Goal: Task Accomplishment & Management: Complete application form

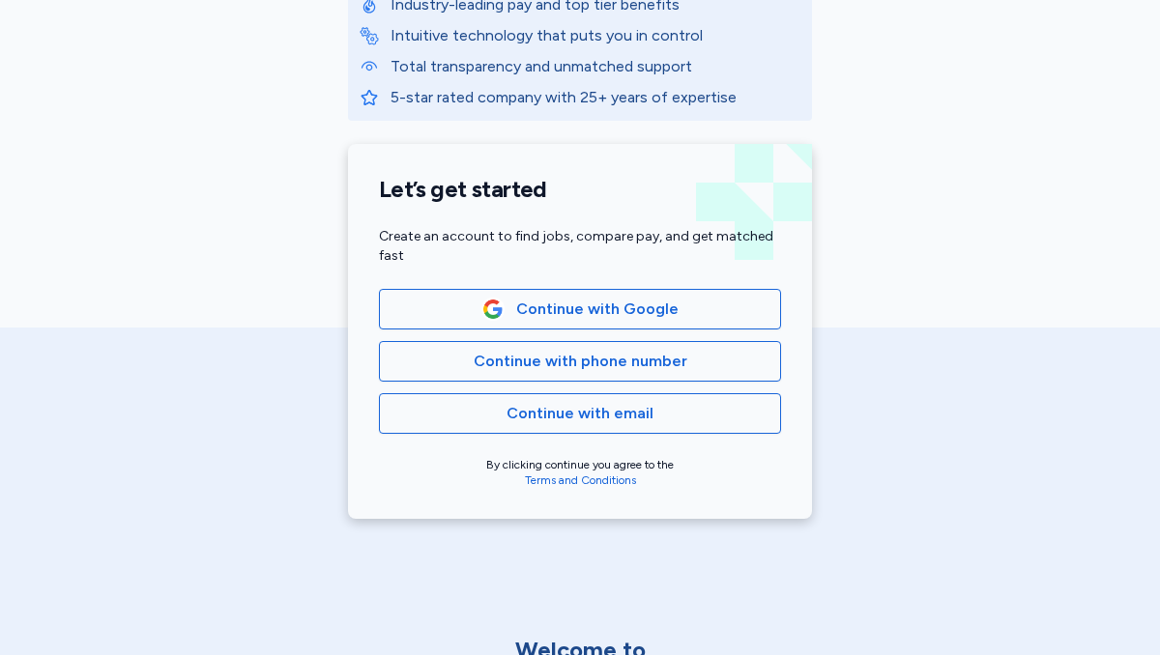
scroll to position [336, 0]
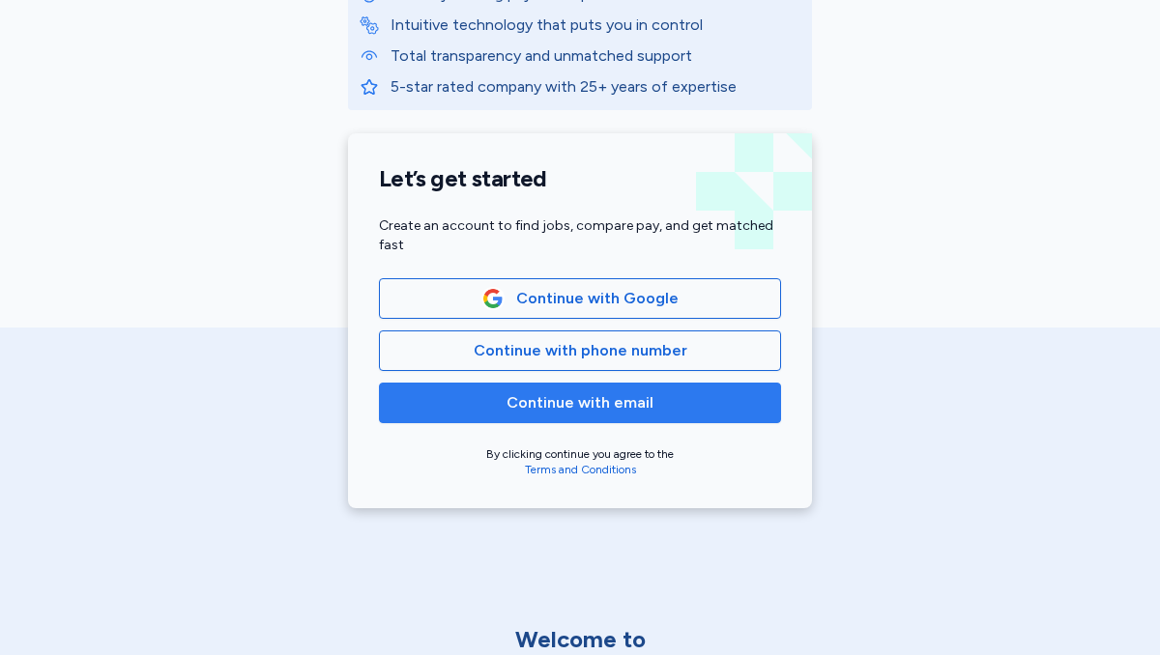
click at [530, 404] on span "Continue with email" at bounding box center [579, 402] width 147 height 23
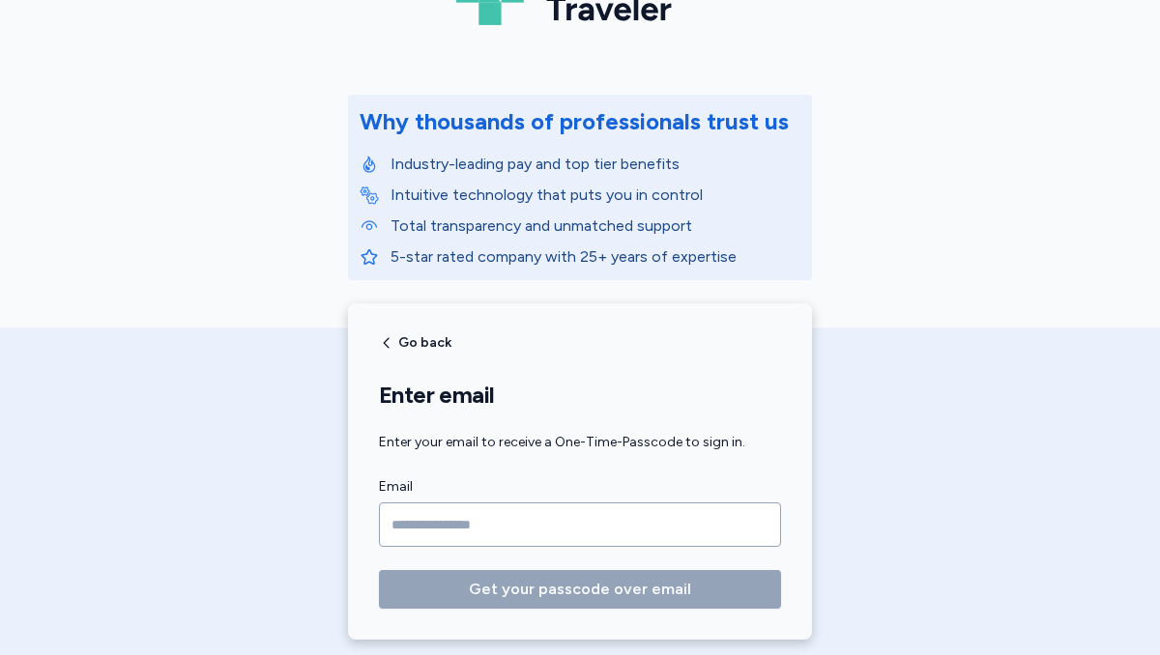
scroll to position [197, 0]
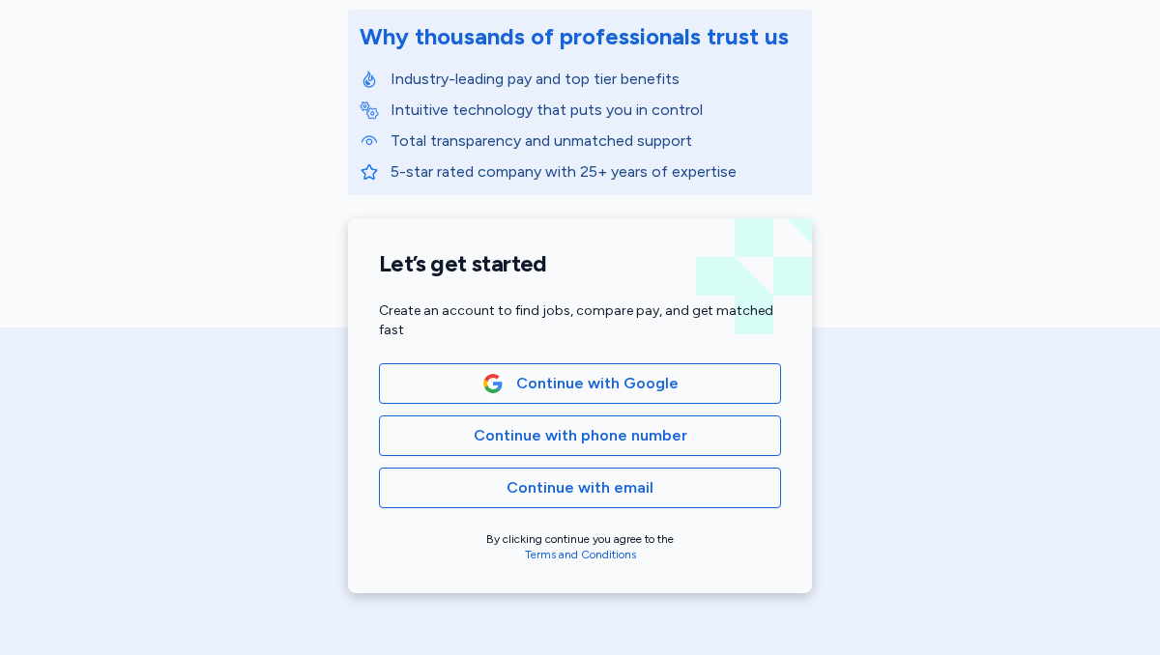
scroll to position [266, 0]
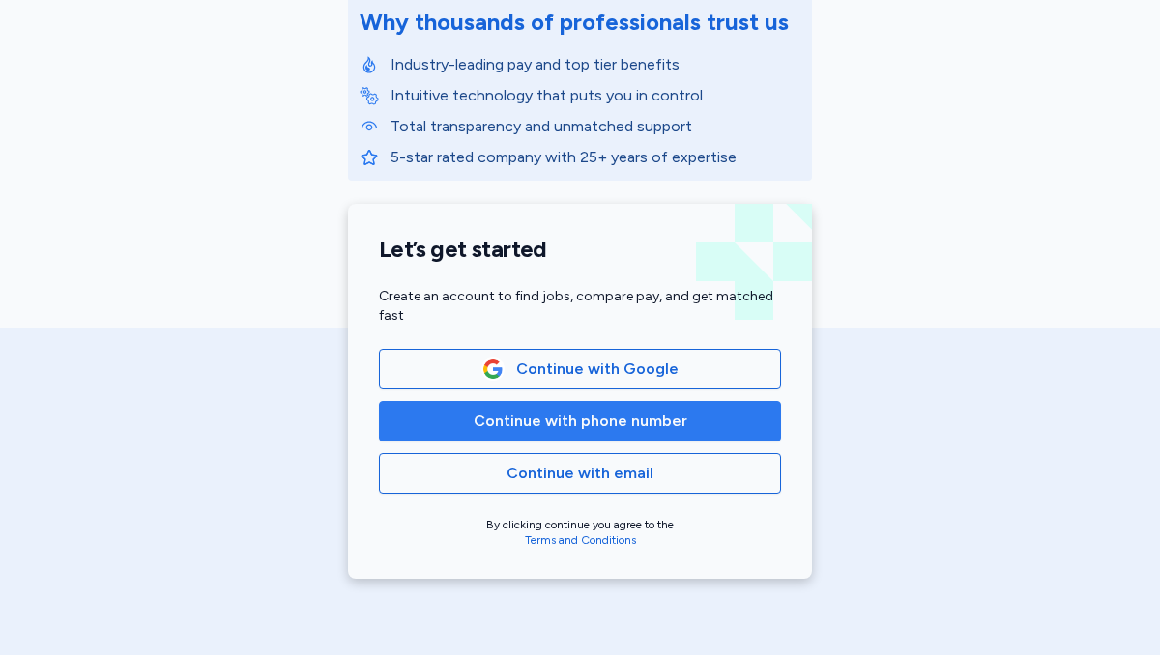
click at [567, 429] on span "Continue with phone number" at bounding box center [581, 421] width 214 height 23
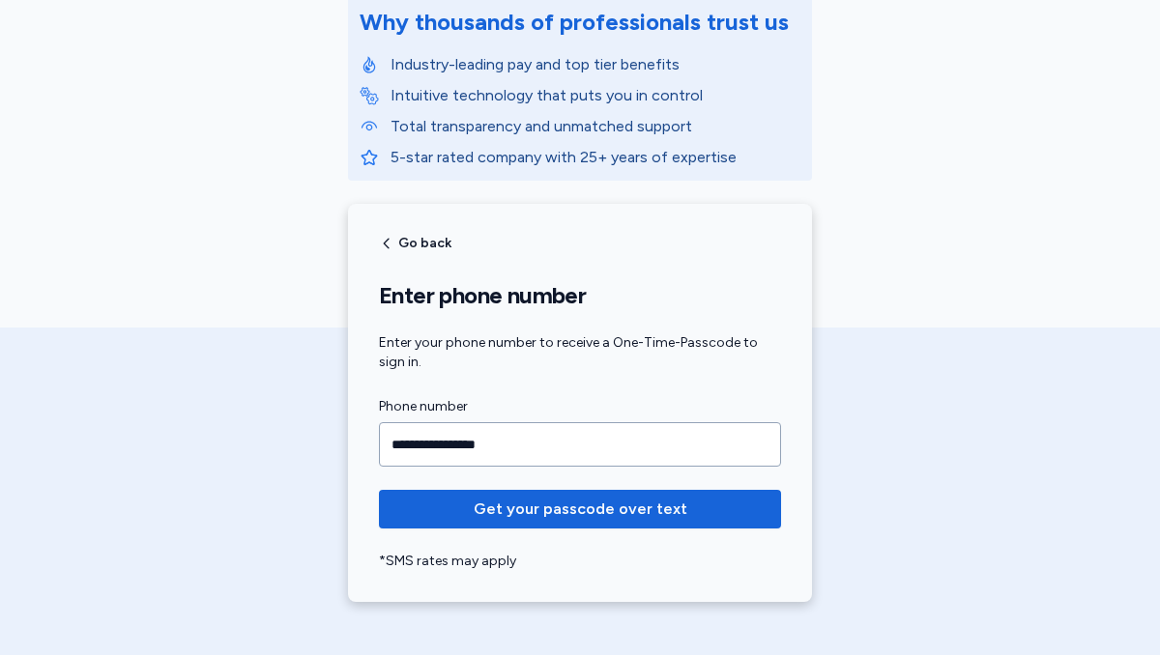
type input "**********"
click at [379, 490] on button "Get your passcode over text" at bounding box center [580, 509] width 402 height 39
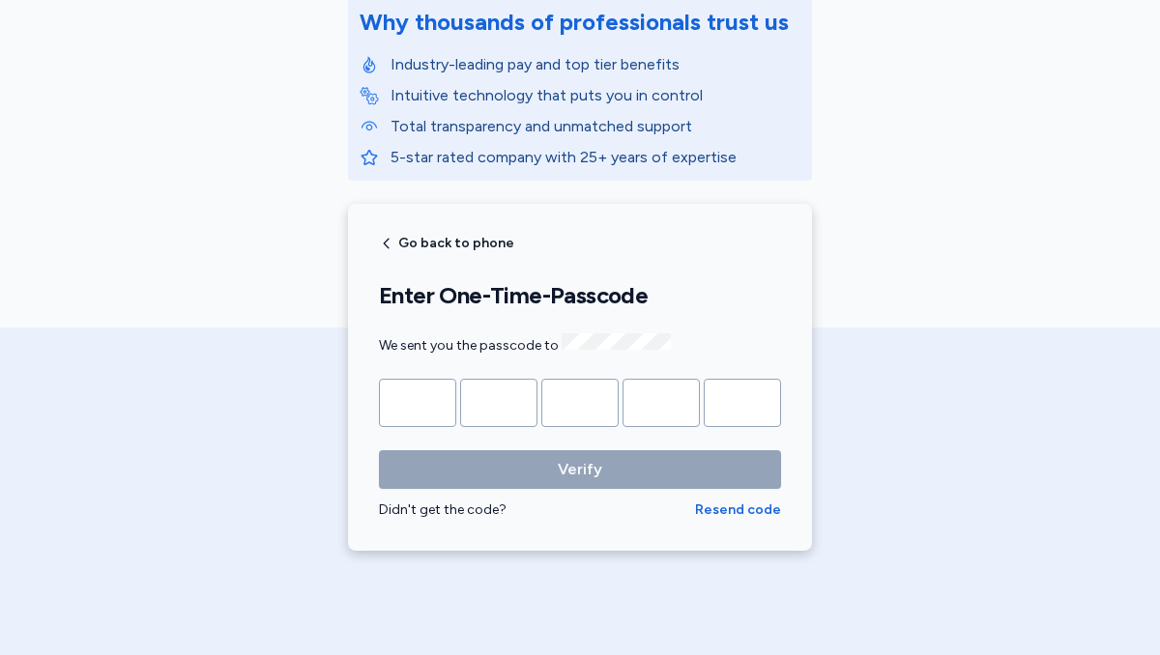
type input "*"
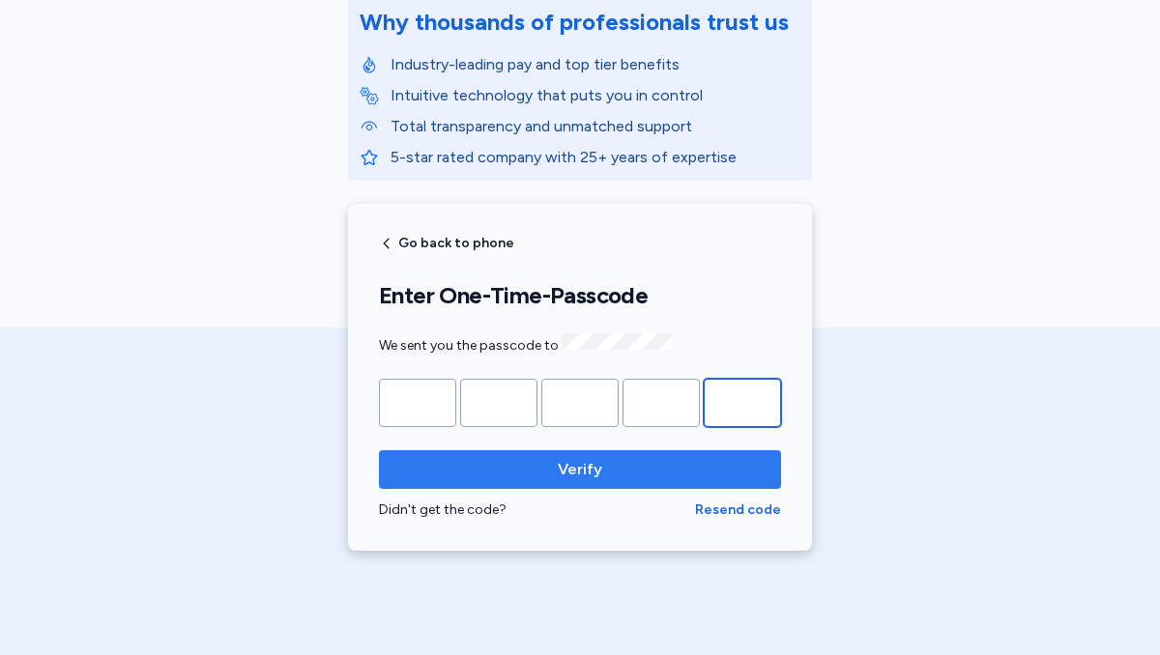
type input "*"
click at [608, 465] on span "Verify" at bounding box center [579, 469] width 371 height 23
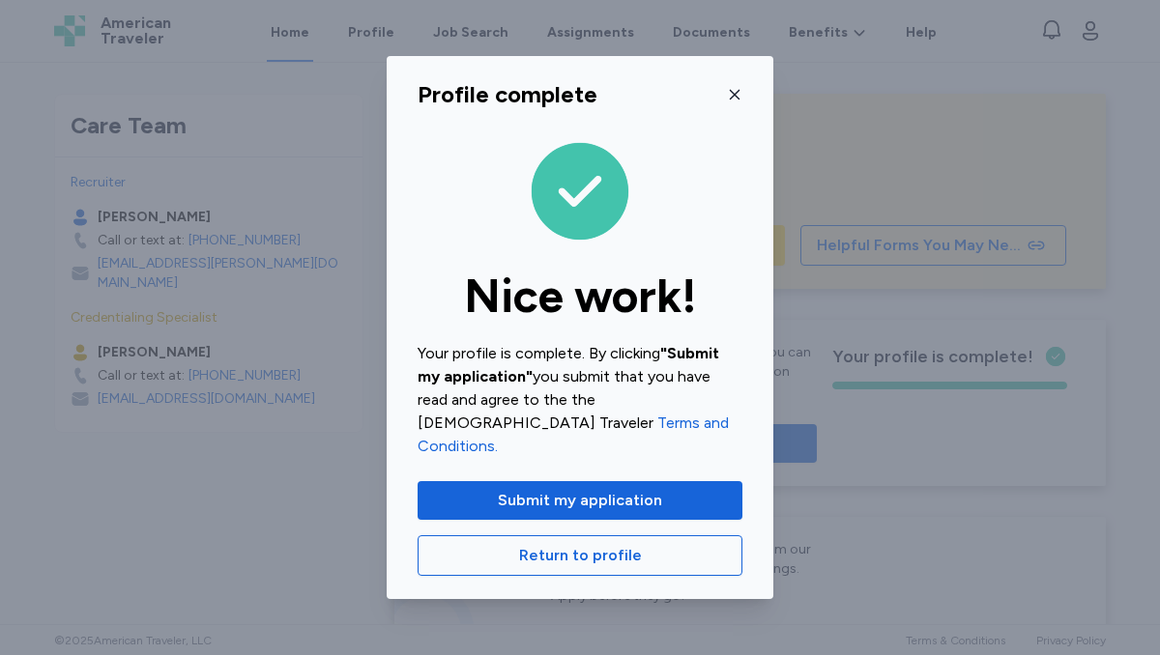
click at [730, 96] on button "button" at bounding box center [734, 94] width 15 height 31
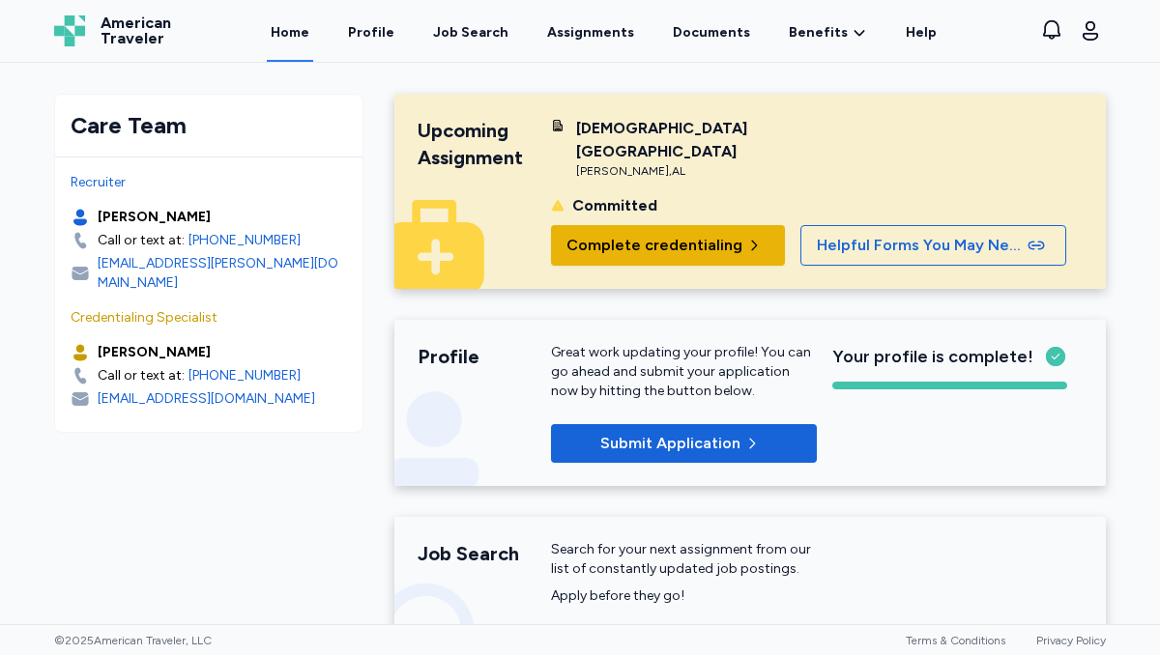
click at [652, 234] on span "Complete credentialing" at bounding box center [654, 245] width 176 height 23
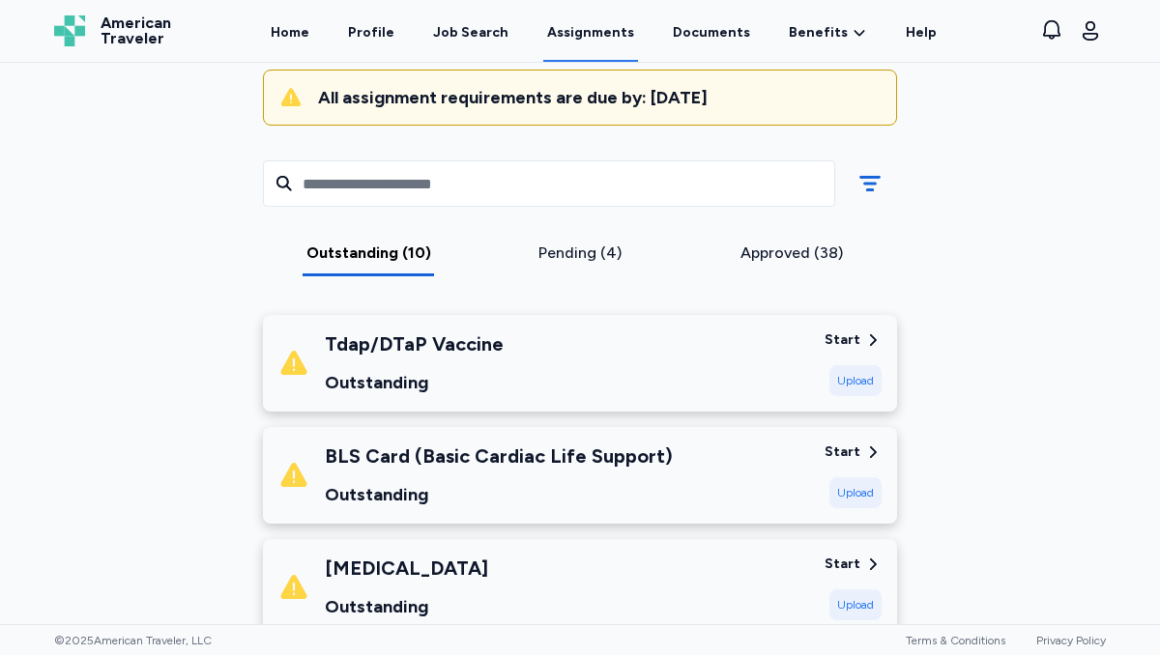
scroll to position [197, 0]
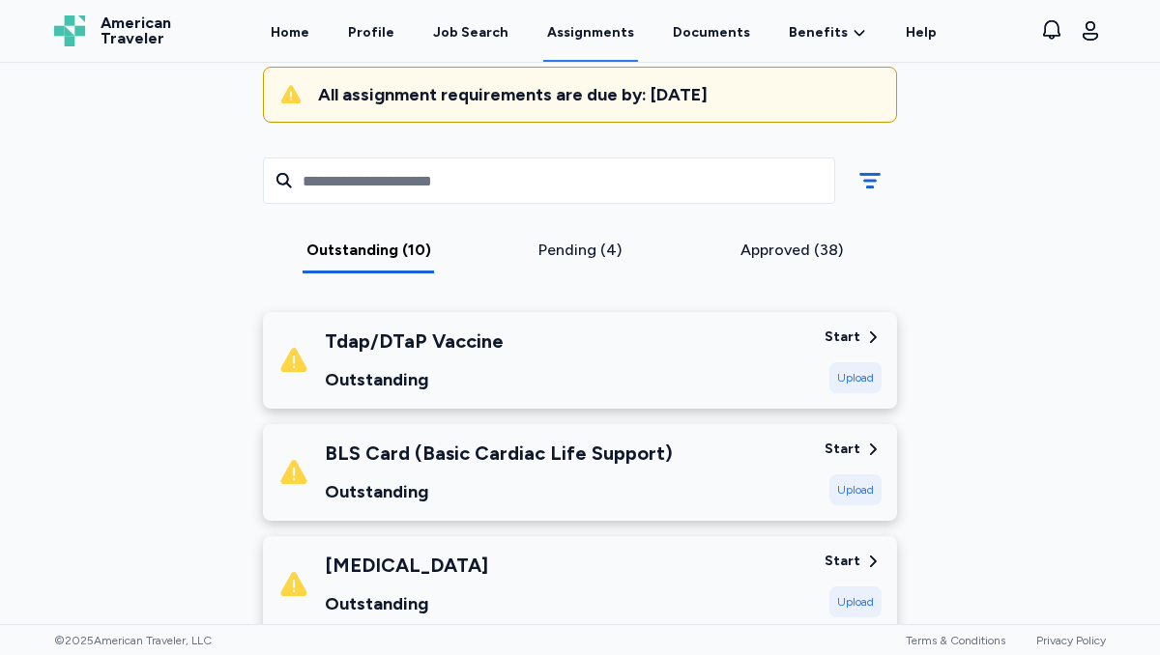
click at [842, 335] on div "Start" at bounding box center [842, 337] width 36 height 19
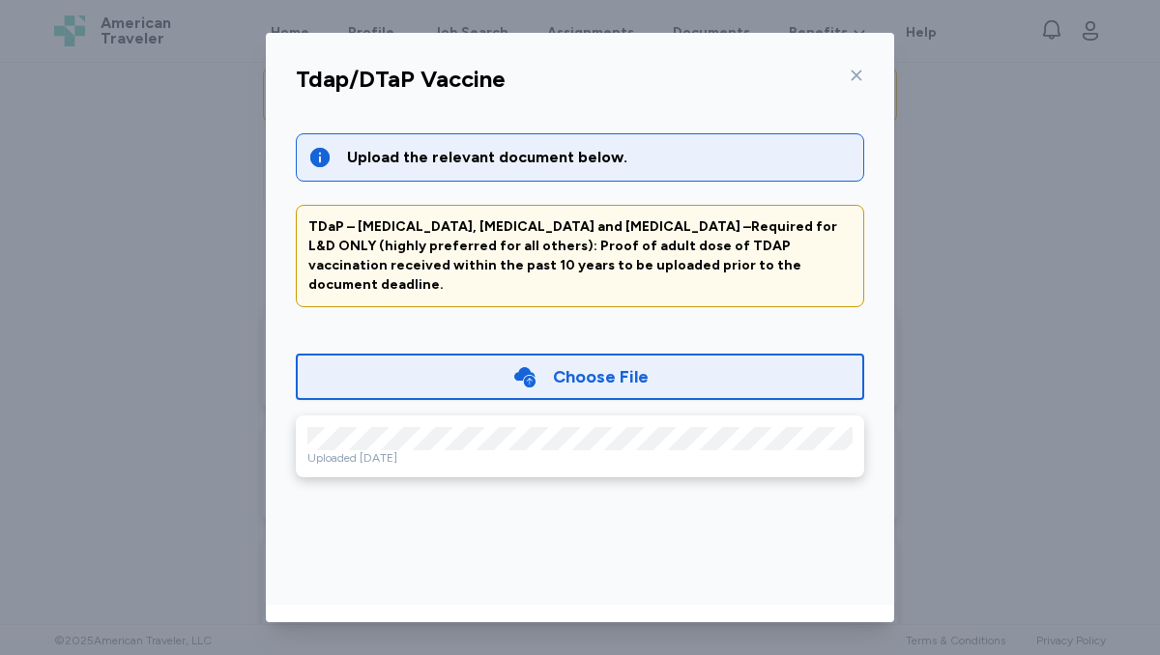
click at [851, 76] on icon at bounding box center [856, 75] width 15 height 15
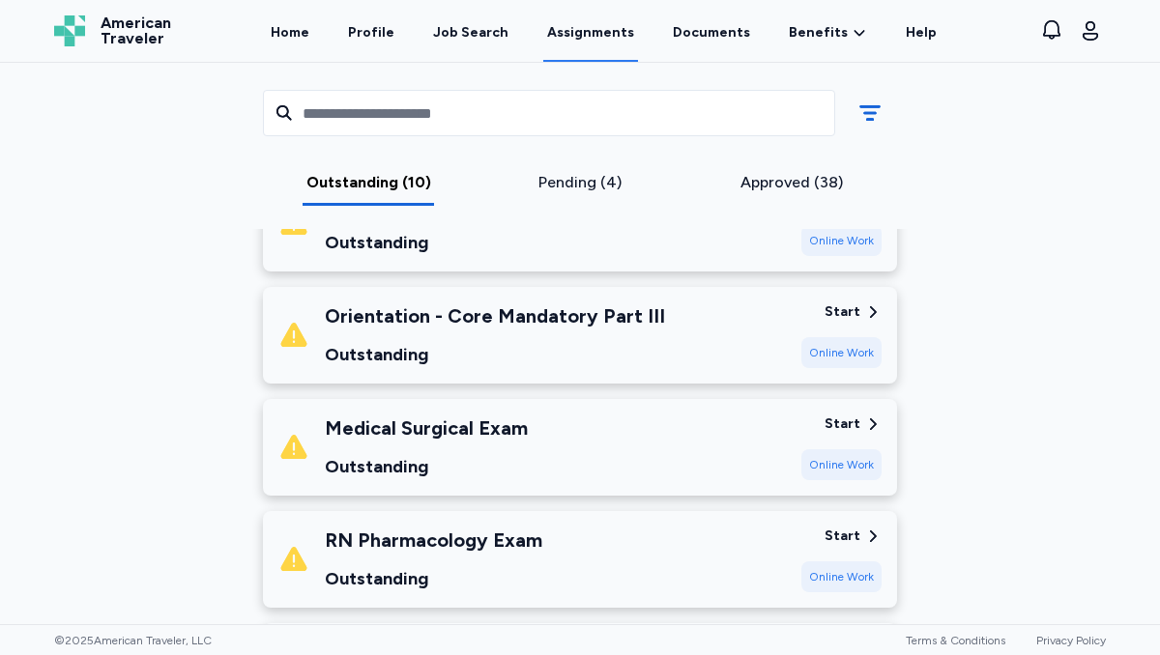
scroll to position [786, 0]
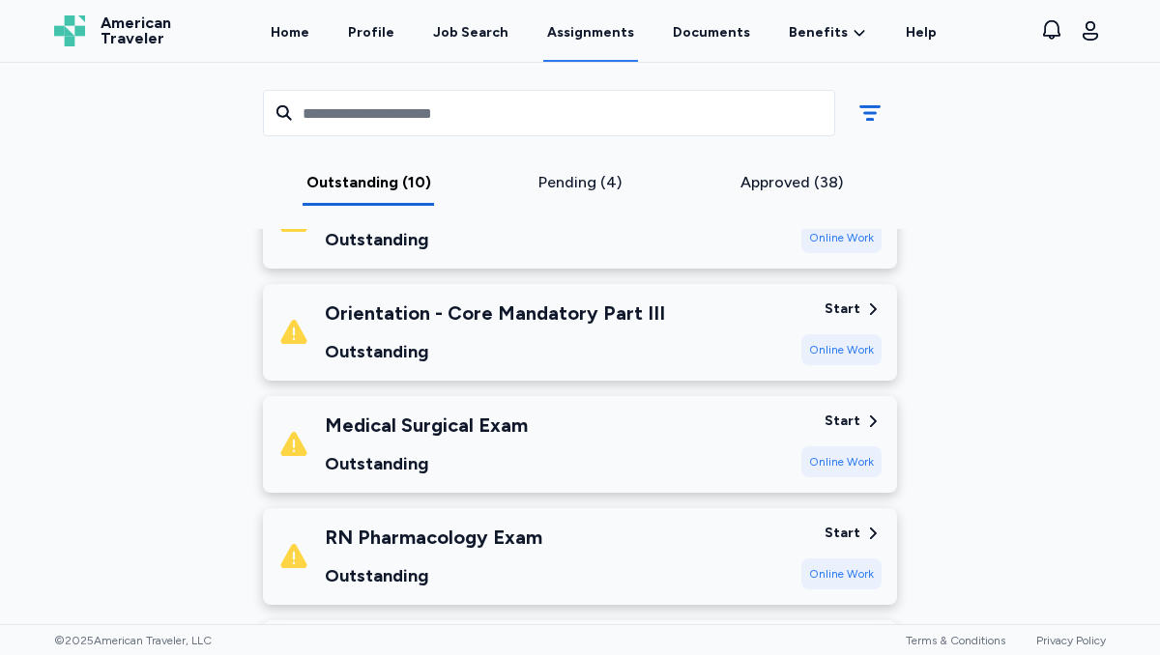
click at [850, 412] on div "Start" at bounding box center [842, 421] width 36 height 19
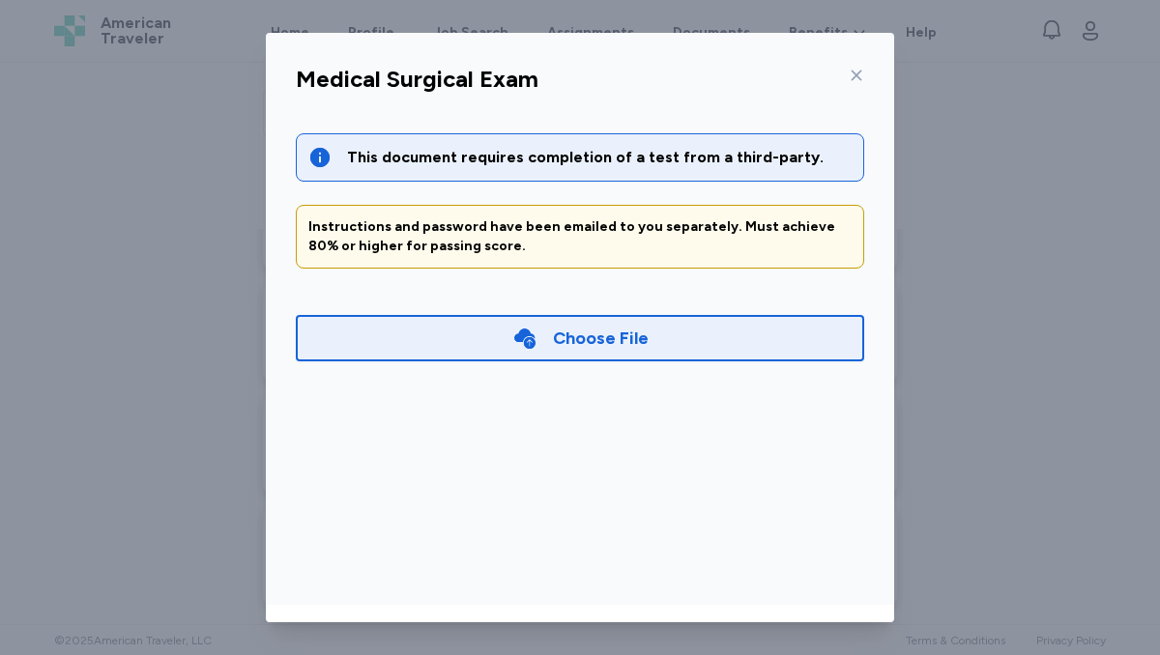
click at [681, 337] on div "Choose File" at bounding box center [580, 338] width 568 height 46
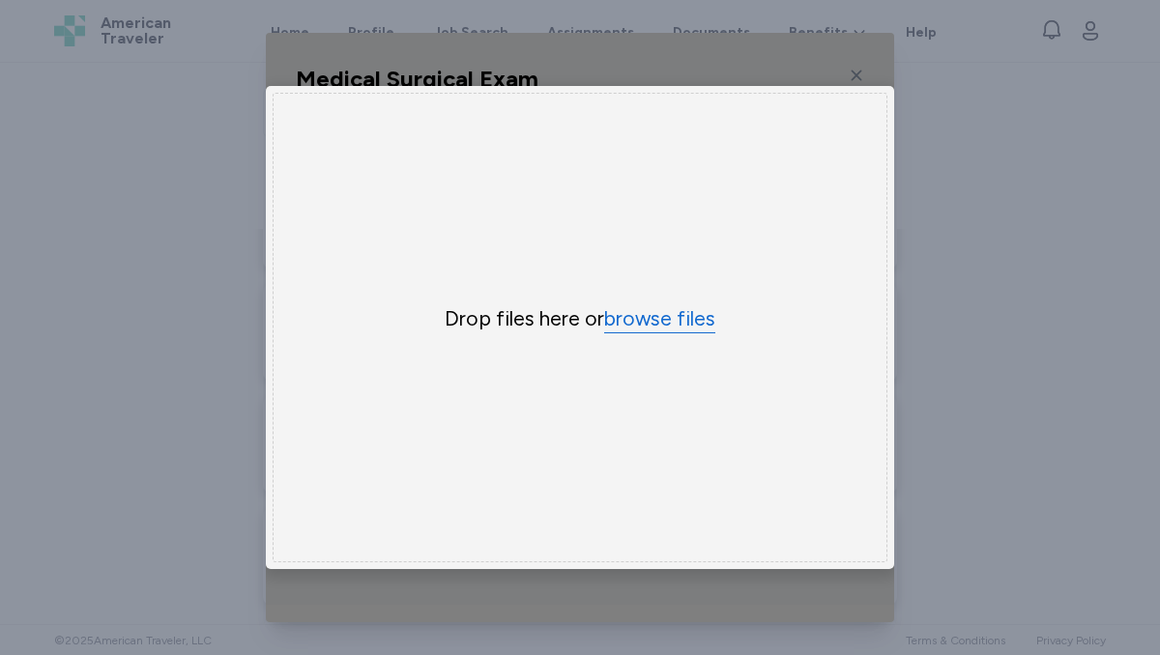
click at [676, 314] on button "browse files" at bounding box center [659, 319] width 111 height 28
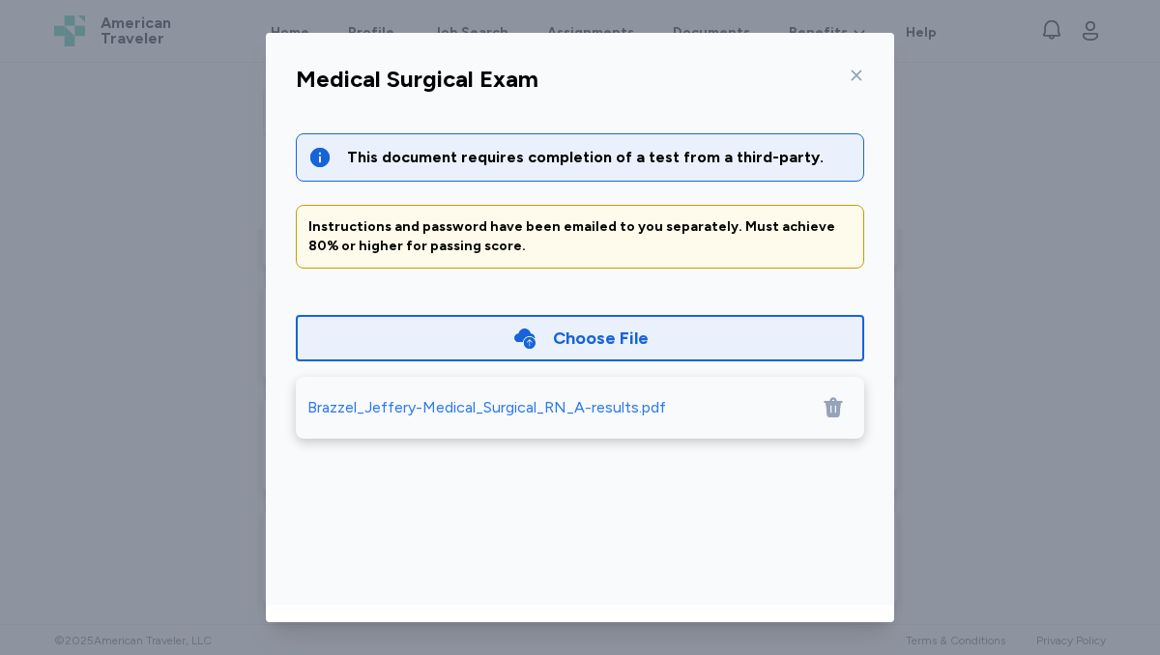
scroll to position [87, 0]
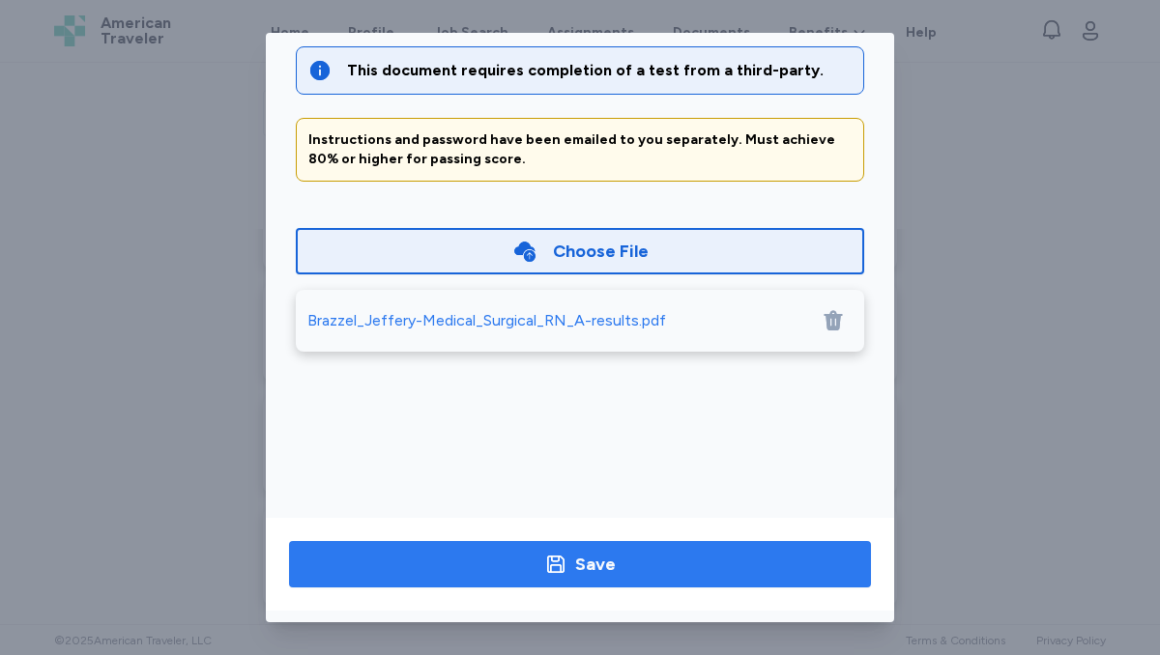
click at [590, 572] on div "Save" at bounding box center [595, 564] width 41 height 27
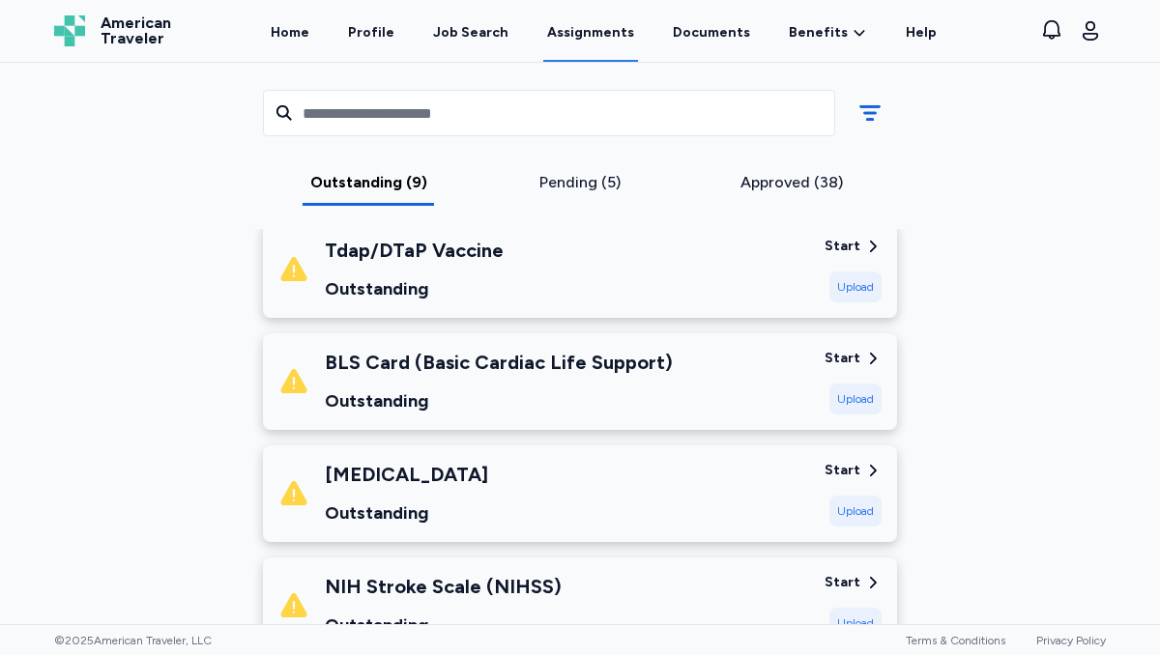
scroll to position [285, 0]
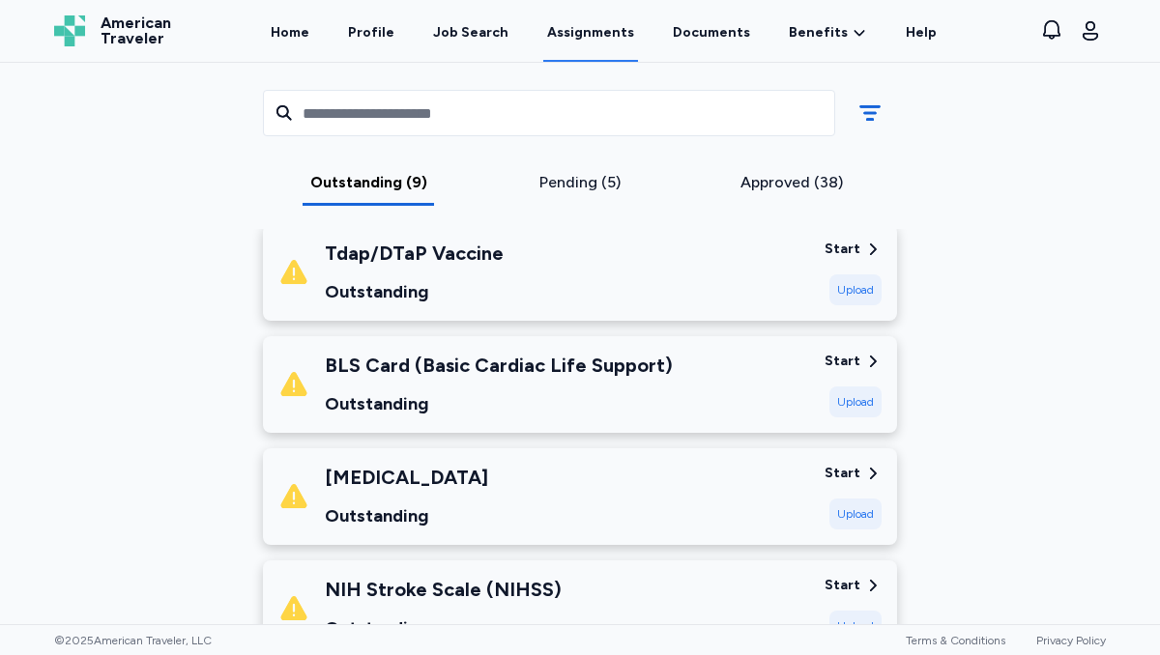
click at [793, 375] on div "BLS Card (Basic Cardiac [MEDICAL_DATA]) Outstanding" at bounding box center [543, 385] width 531 height 66
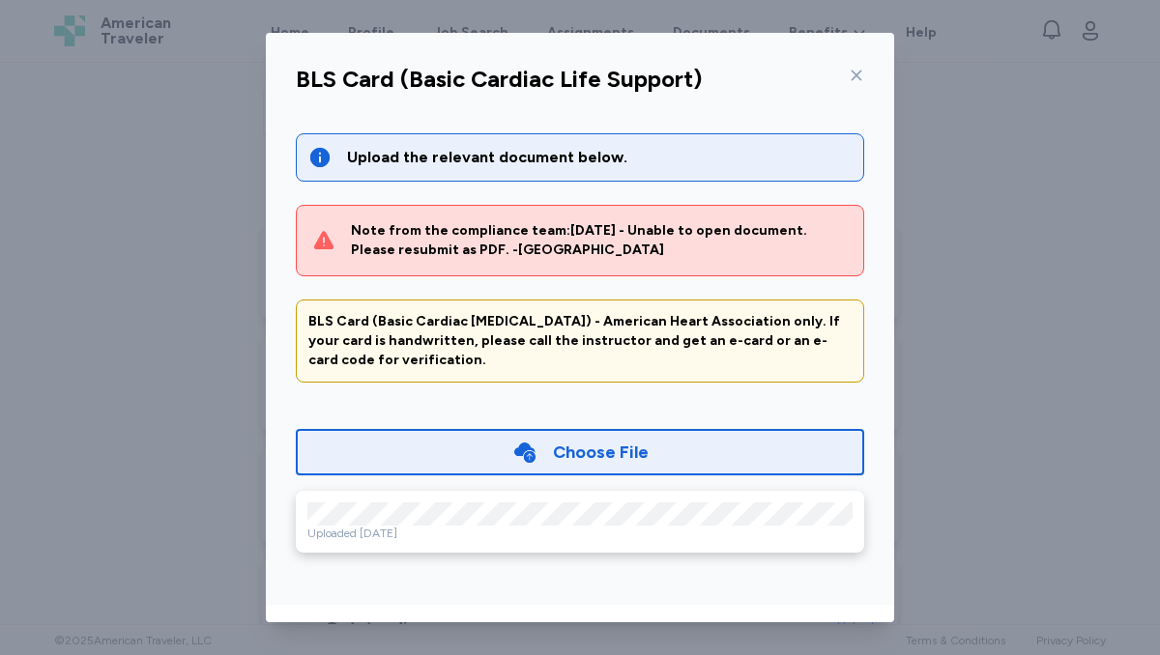
scroll to position [87, 0]
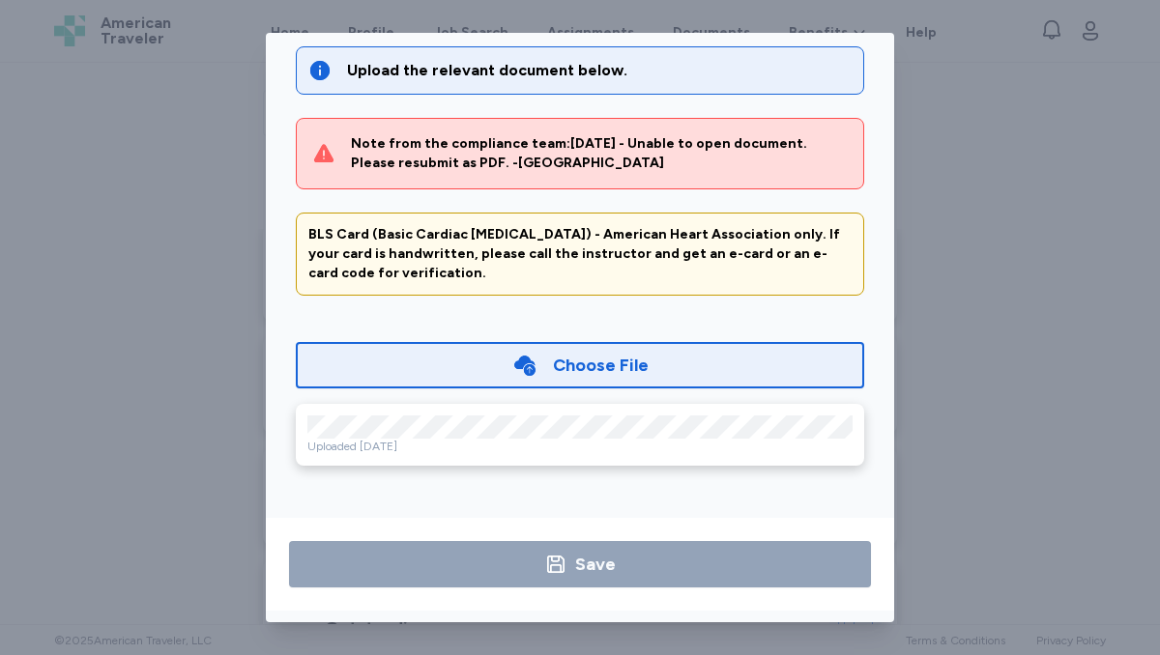
click at [587, 359] on div "Choose File" at bounding box center [601, 365] width 96 height 27
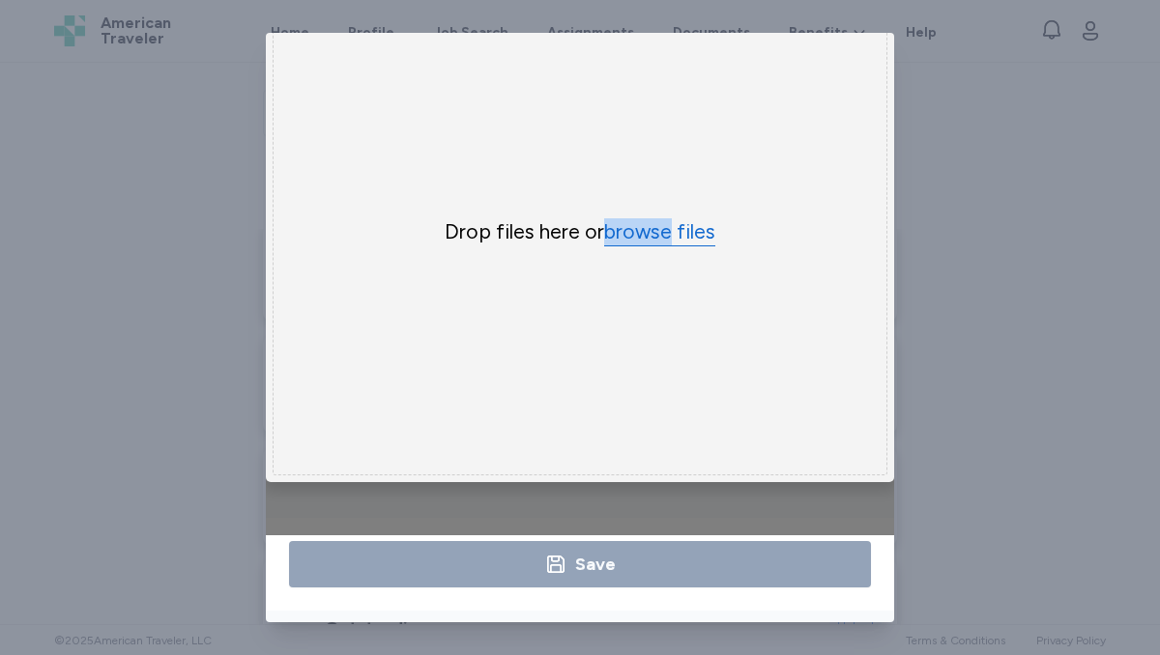
click at [684, 224] on button "browse files" at bounding box center [659, 232] width 111 height 28
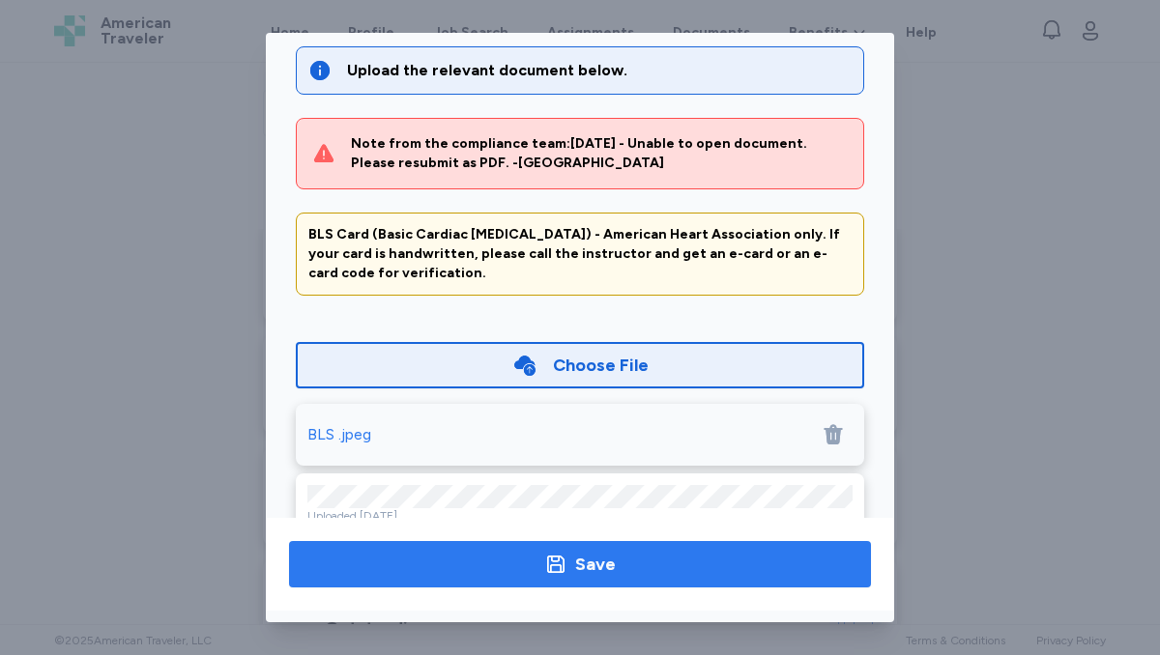
click at [557, 564] on icon "button" at bounding box center [555, 564] width 17 height 17
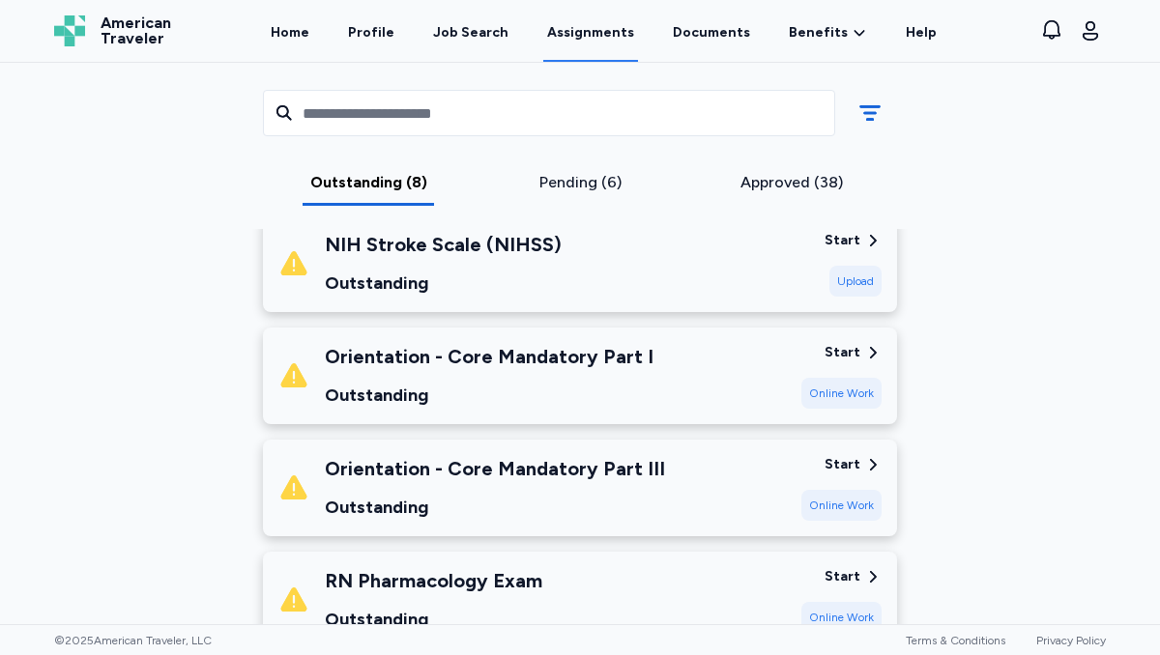
scroll to position [519, 0]
click at [841, 349] on div "Start" at bounding box center [842, 351] width 36 height 19
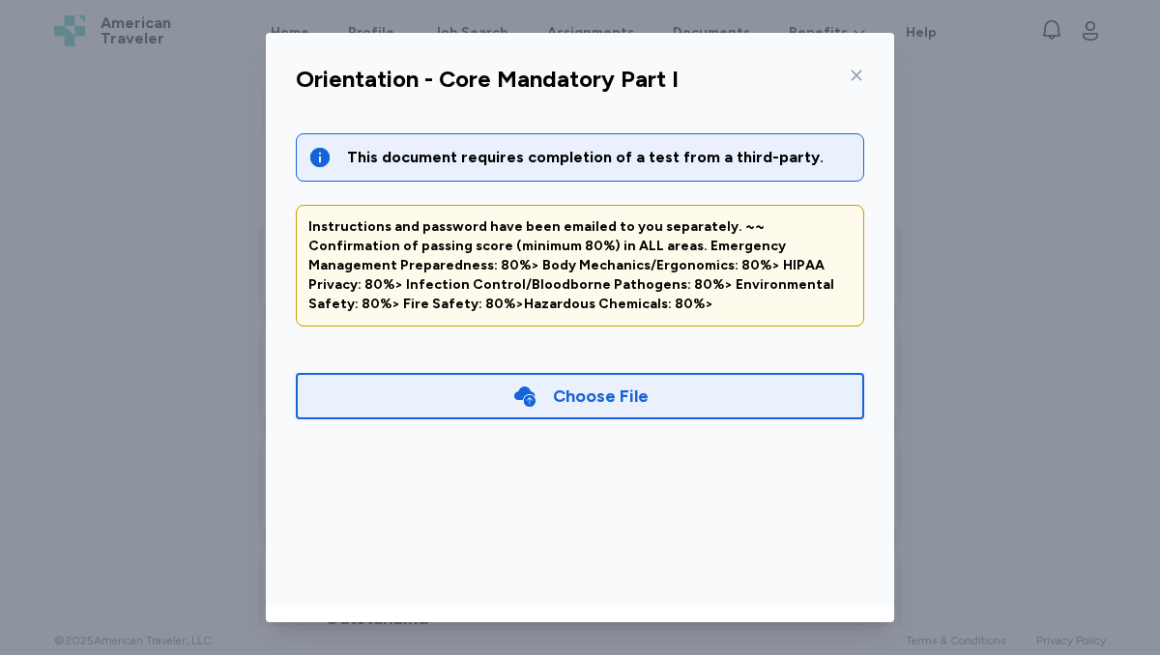
click at [596, 393] on div "Choose File" at bounding box center [601, 396] width 96 height 27
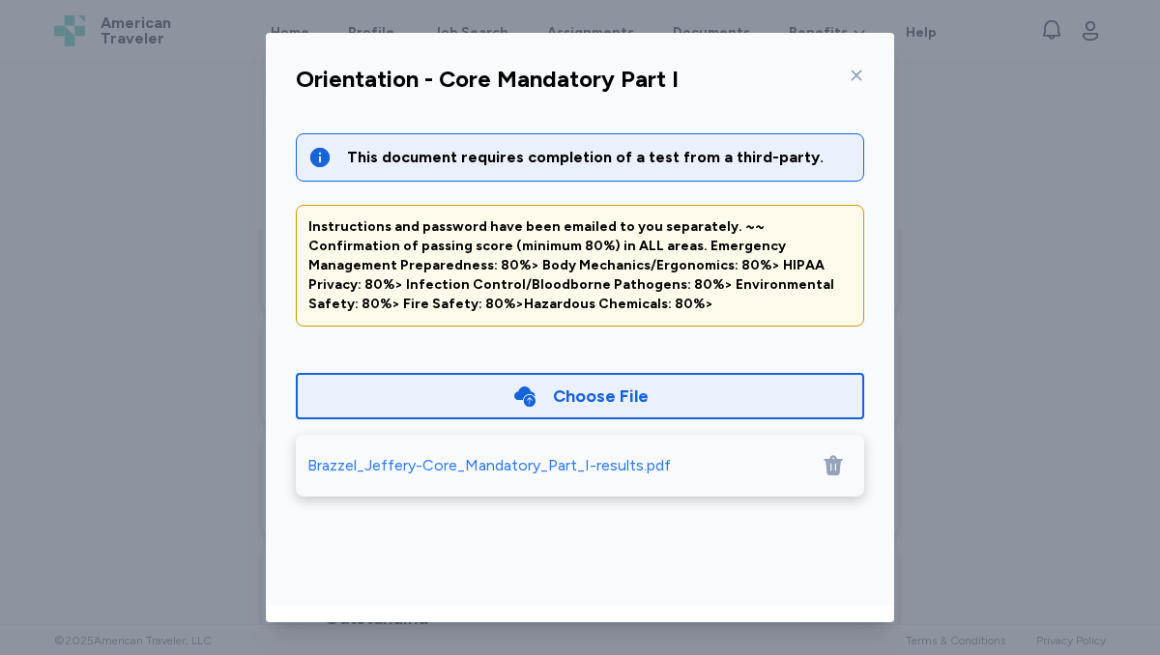
scroll to position [87, 0]
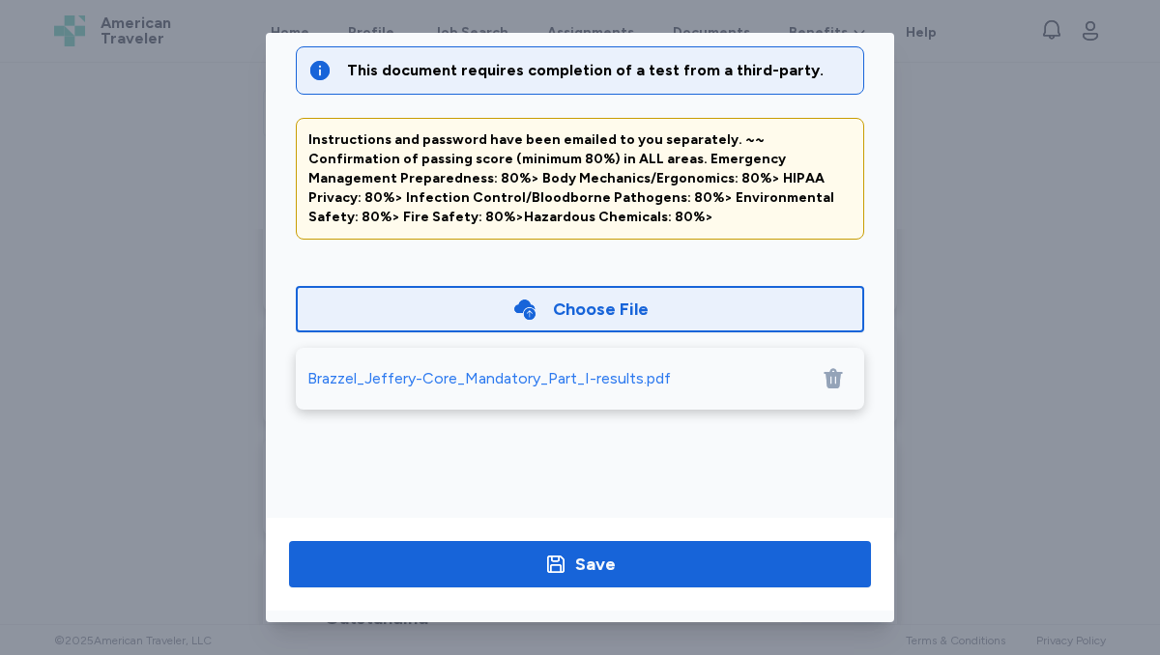
click at [653, 536] on div "Save" at bounding box center [580, 564] width 628 height 93
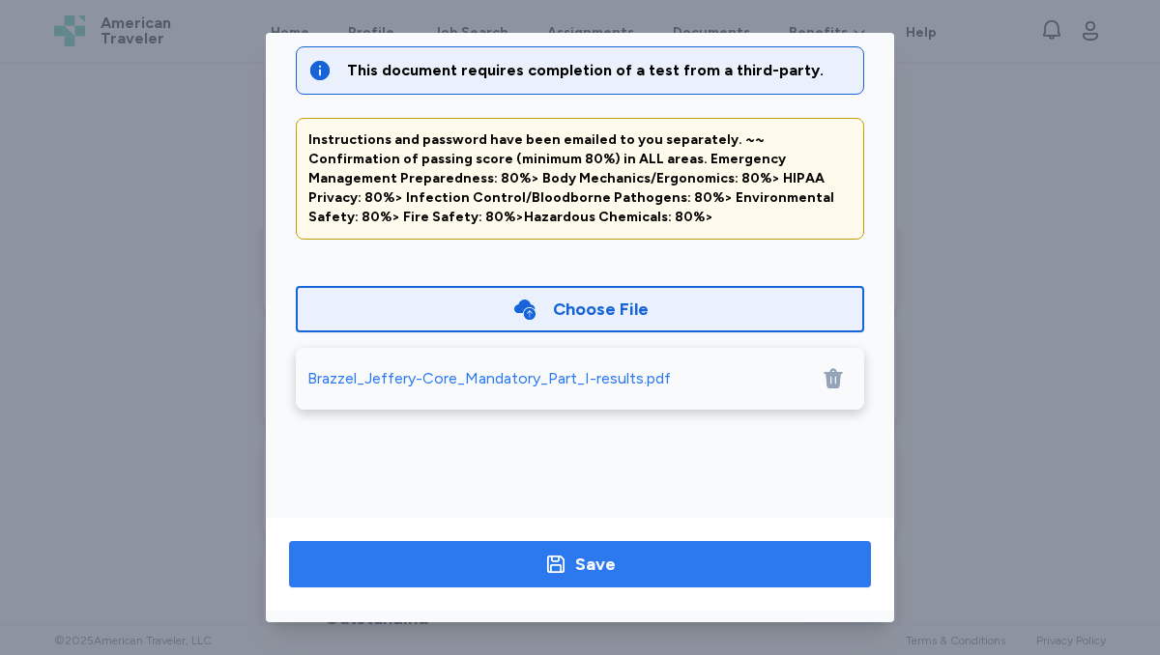
click at [639, 569] on span "Save" at bounding box center [579, 564] width 551 height 27
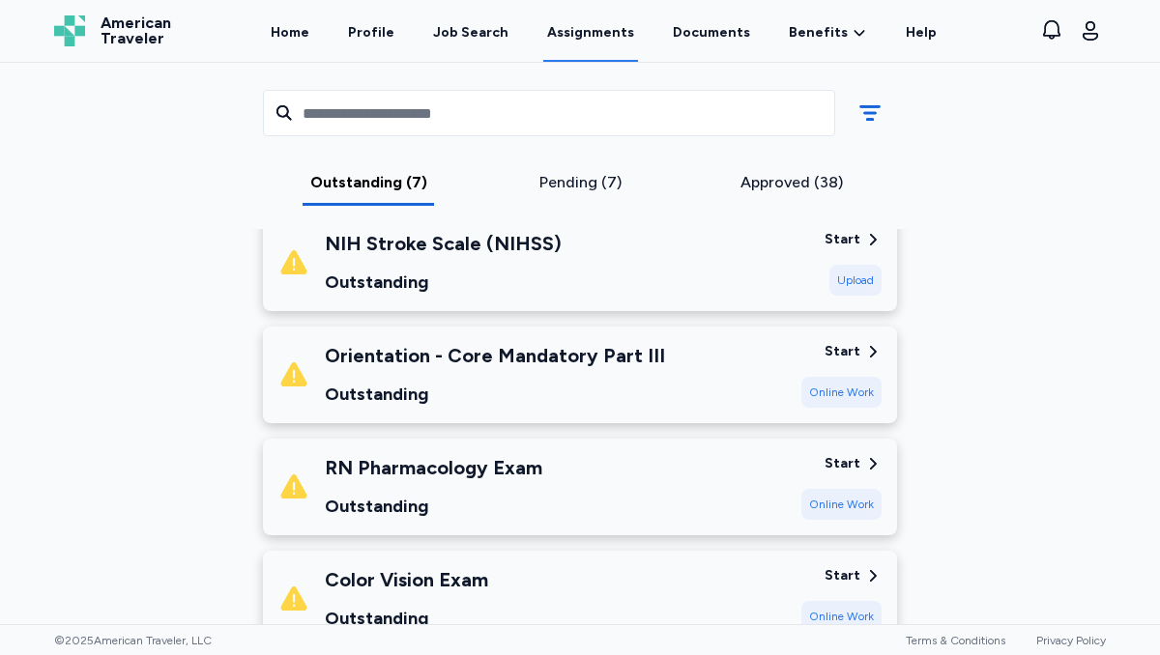
scroll to position [507, 0]
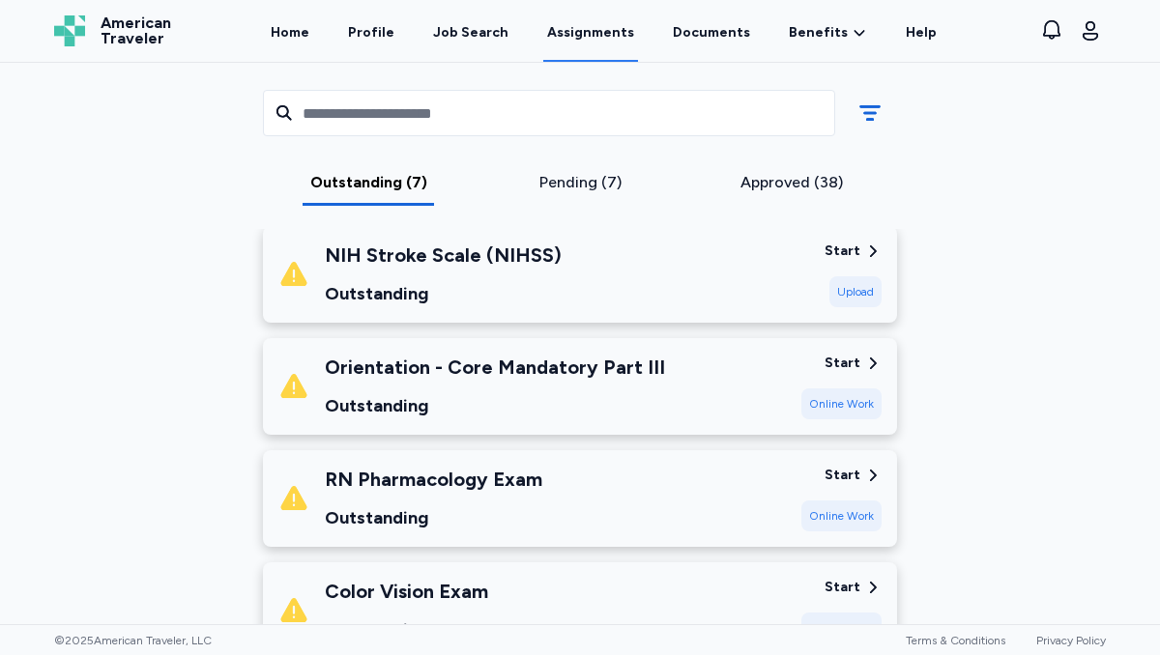
click at [1016, 278] on div "[DEMOGRAPHIC_DATA][GEOGRAPHIC_DATA] South [DATE] - [DATE] Requirements All assi…" at bounding box center [580, 627] width 1082 height 2051
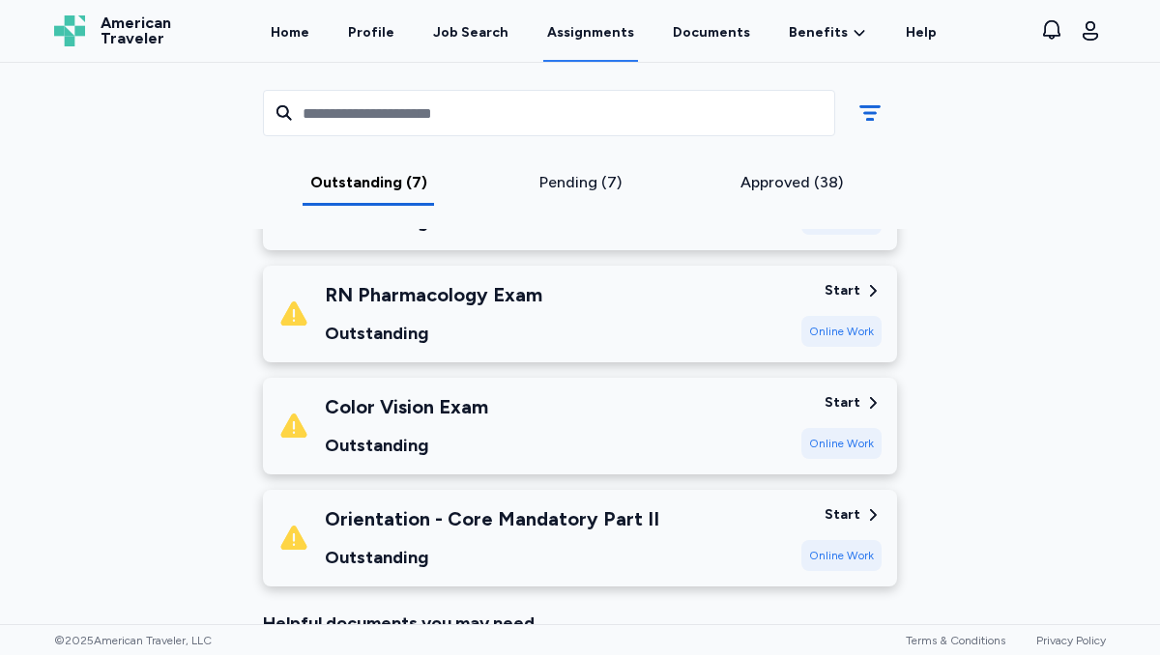
scroll to position [709, 0]
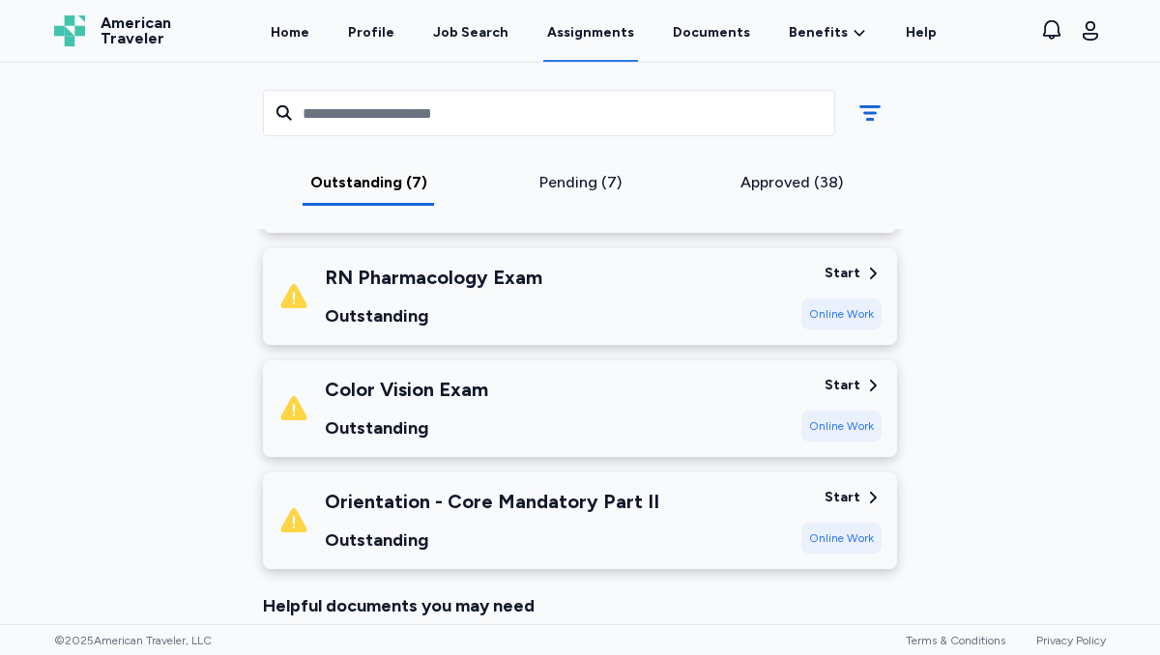
click at [850, 491] on div "Start" at bounding box center [842, 497] width 36 height 19
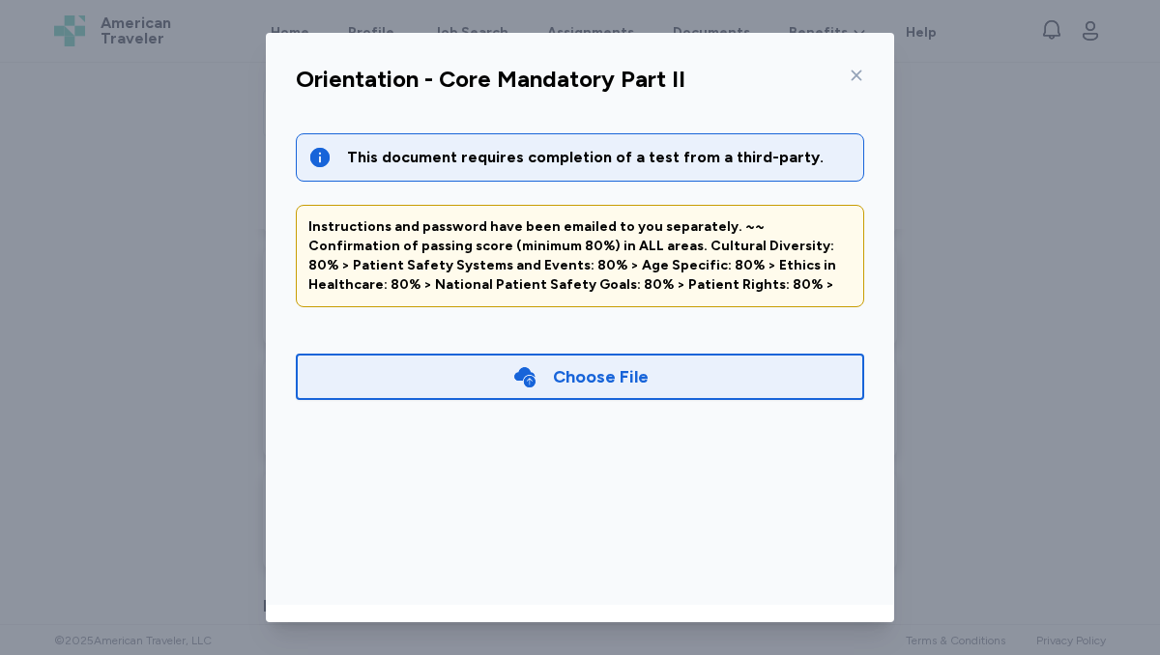
click at [581, 388] on div "Choose File" at bounding box center [601, 376] width 96 height 27
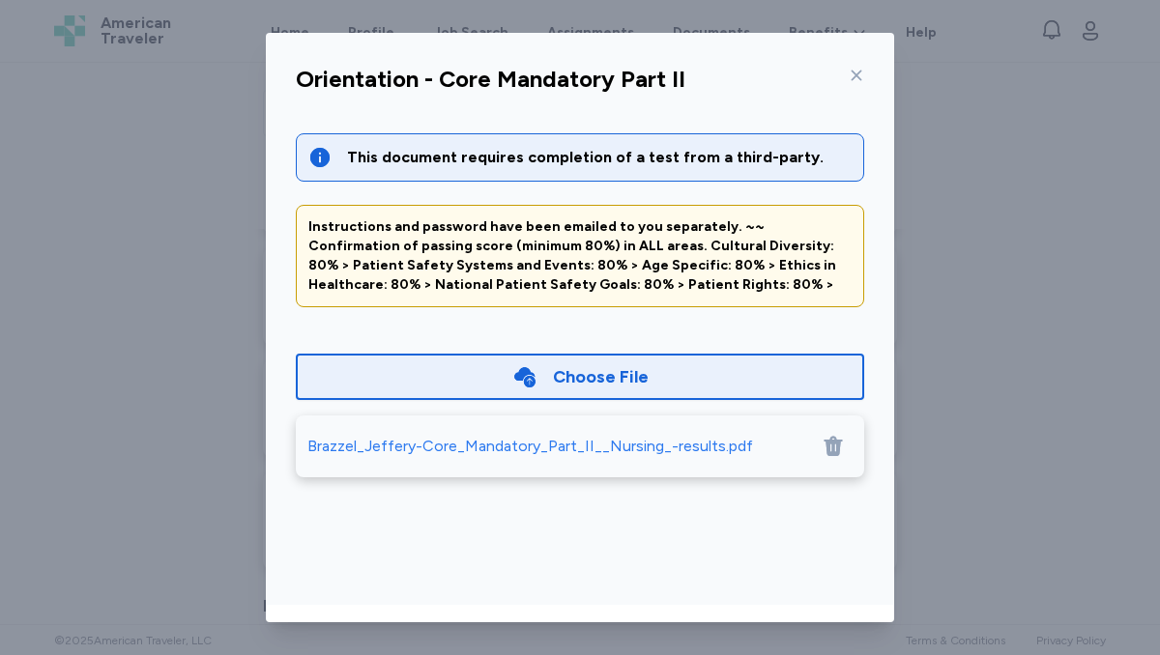
scroll to position [87, 0]
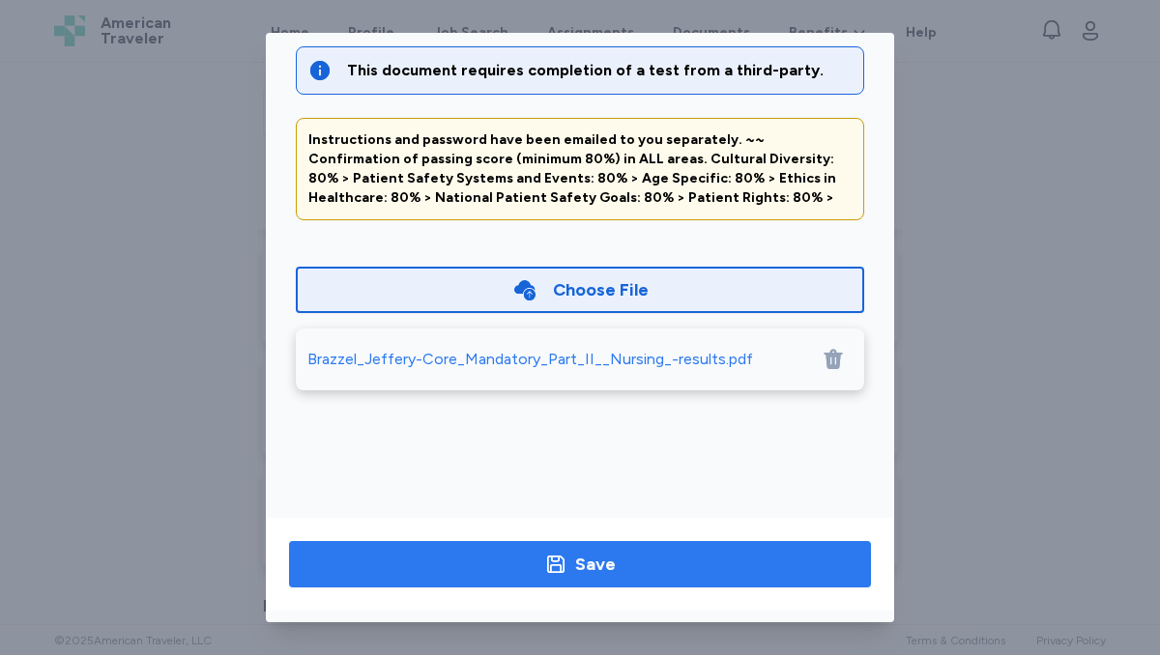
click at [598, 564] on div "Save" at bounding box center [595, 564] width 41 height 27
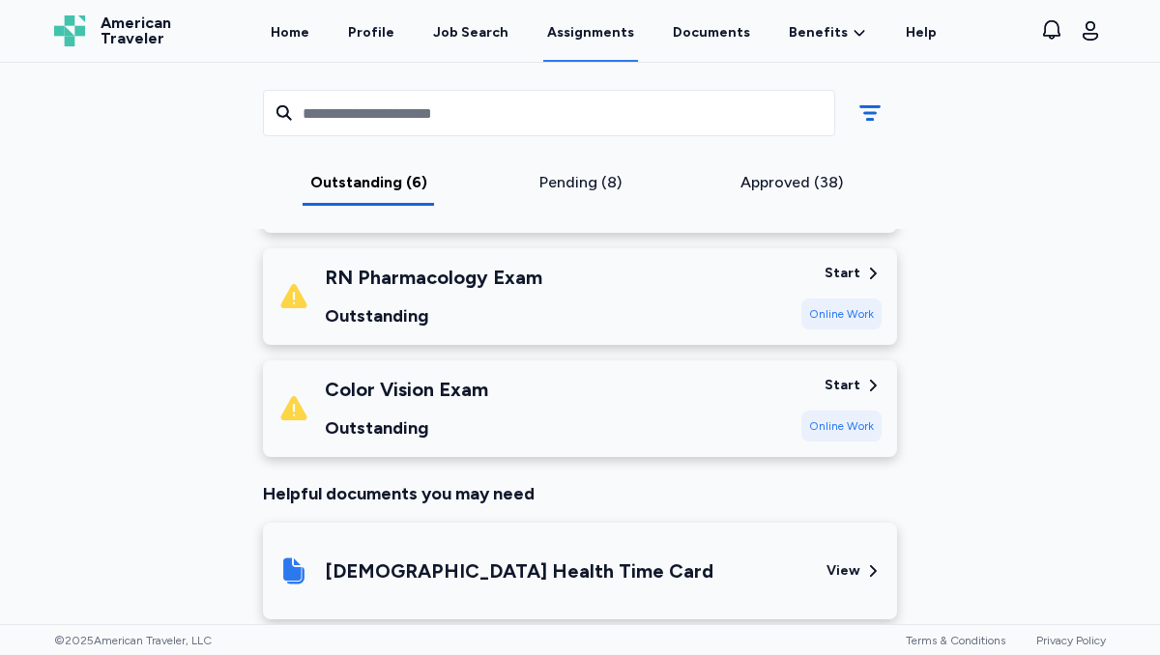
click at [844, 373] on div "Color Vision Exam Outstanding Start Online Work" at bounding box center [580, 408] width 634 height 97
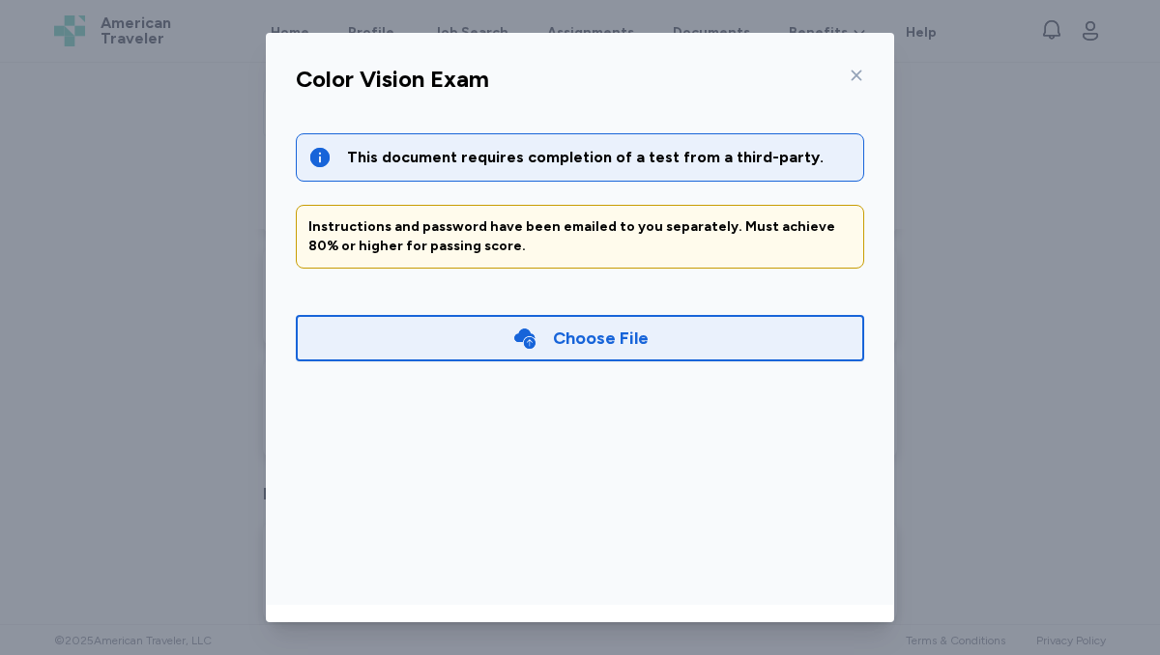
click at [577, 332] on div "Choose File" at bounding box center [601, 338] width 96 height 27
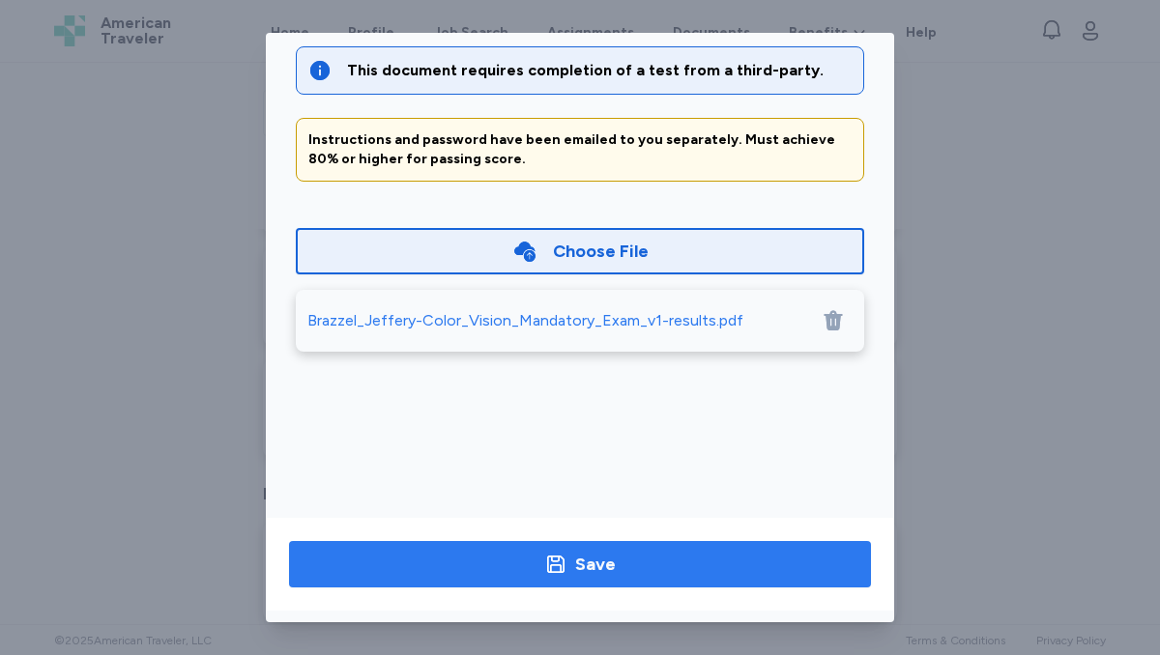
click at [581, 568] on div "Save" at bounding box center [595, 564] width 41 height 27
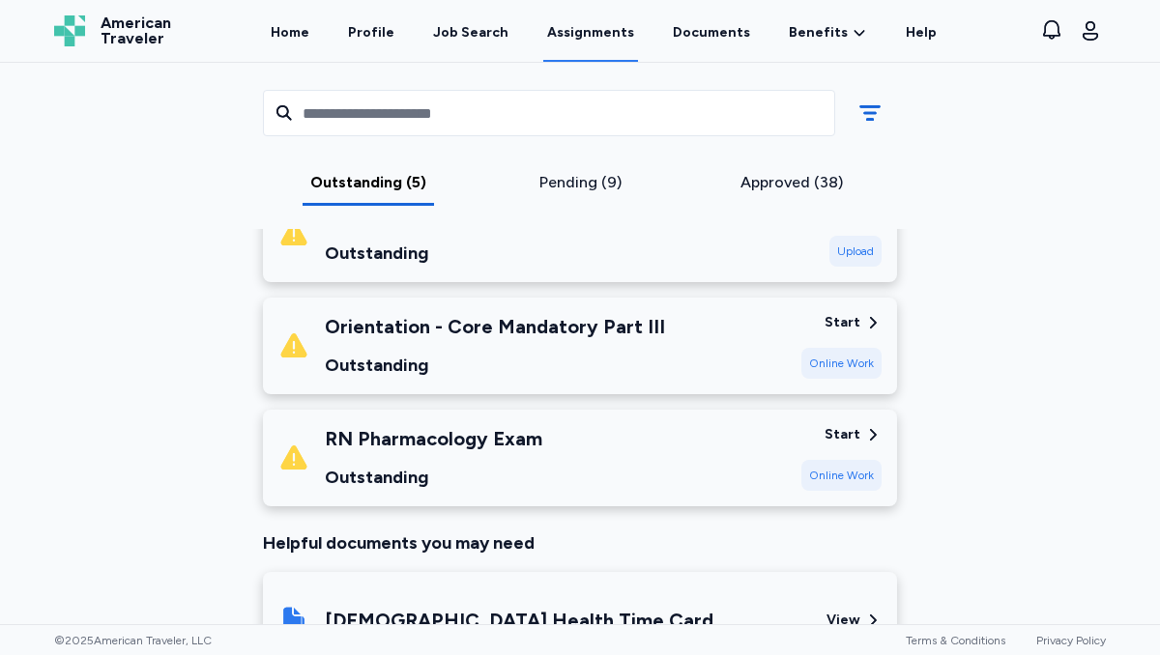
scroll to position [543, 0]
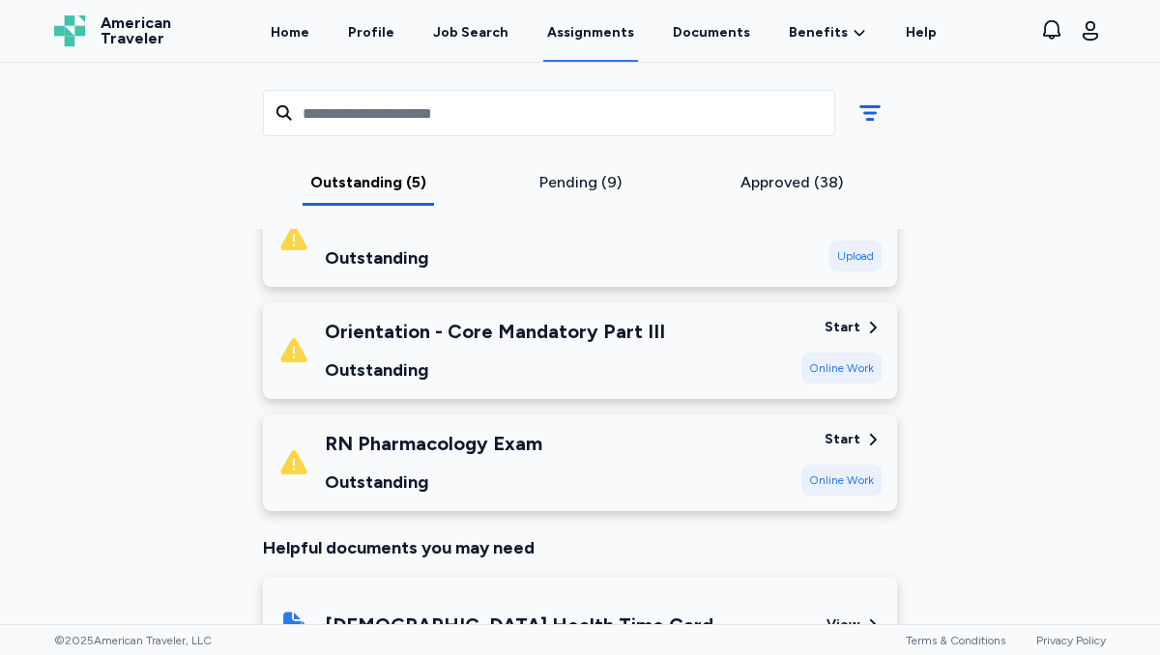
click at [843, 323] on div "Start" at bounding box center [842, 327] width 36 height 19
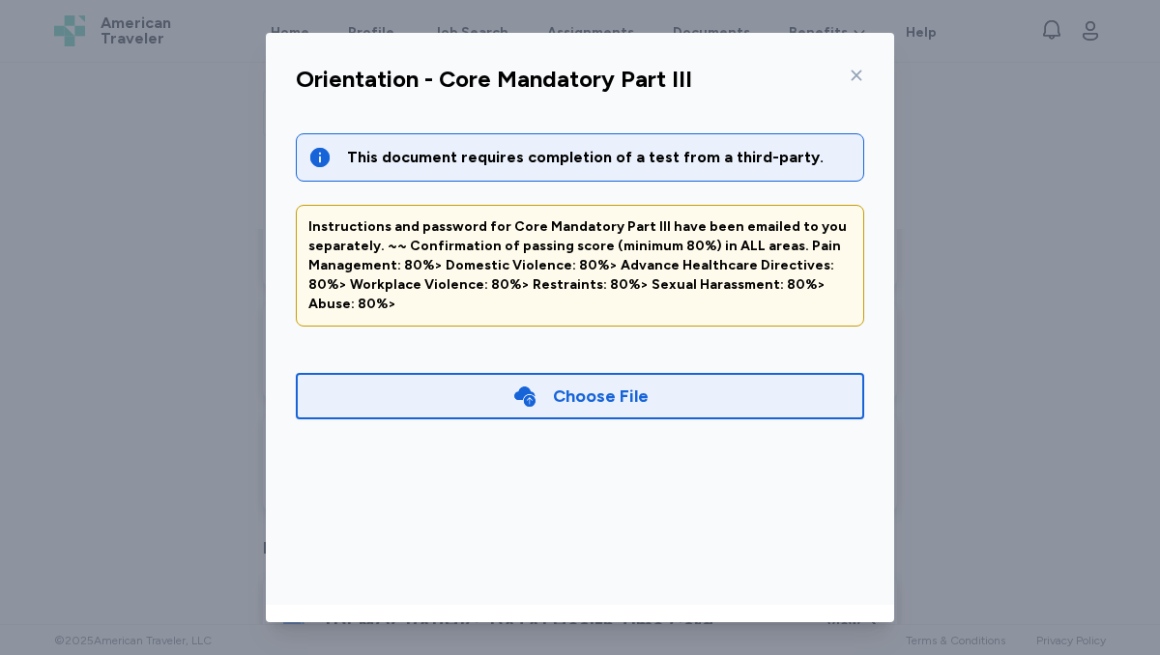
click at [606, 383] on div "Choose File" at bounding box center [601, 396] width 96 height 27
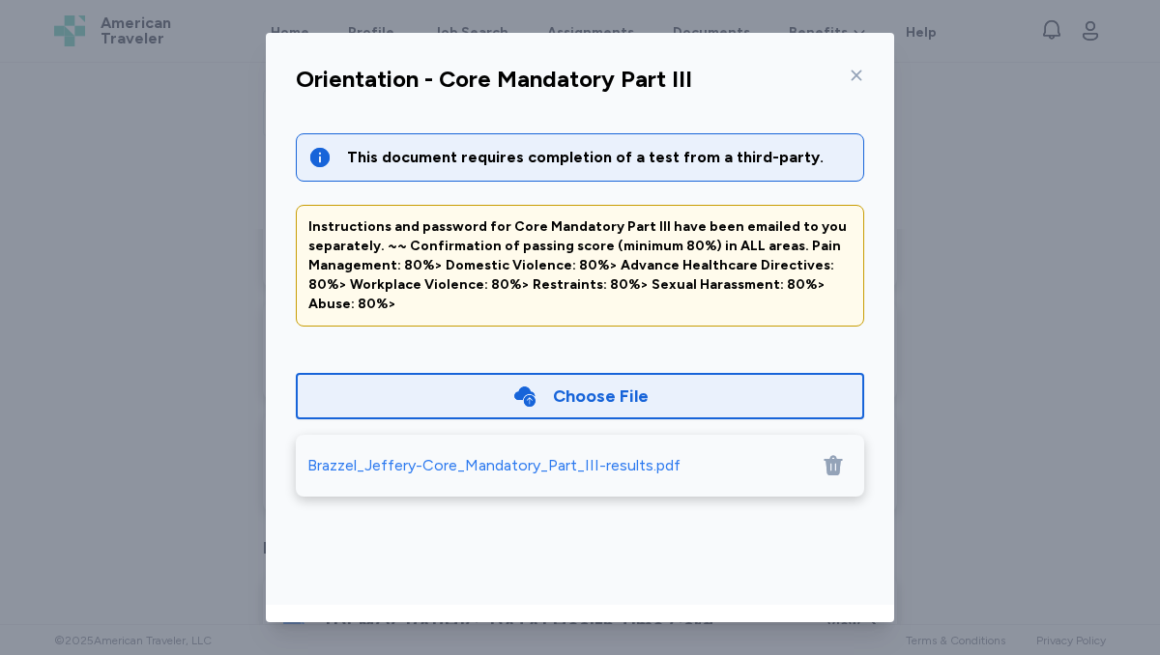
scroll to position [87, 0]
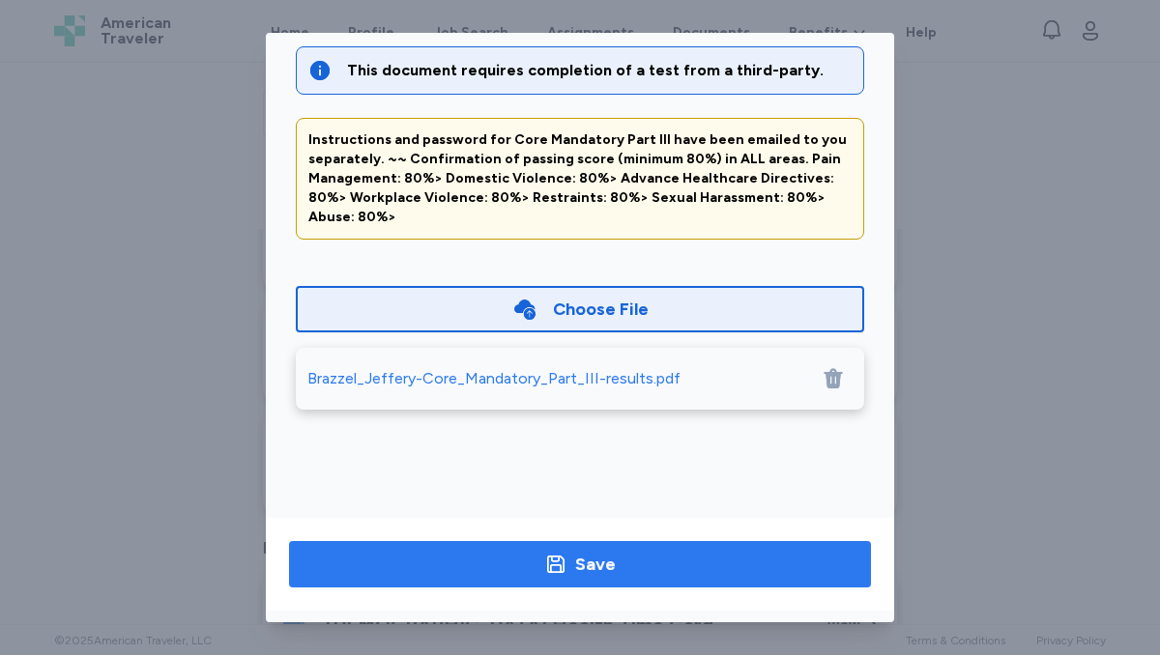
click at [570, 562] on div "Save" at bounding box center [580, 564] width 72 height 27
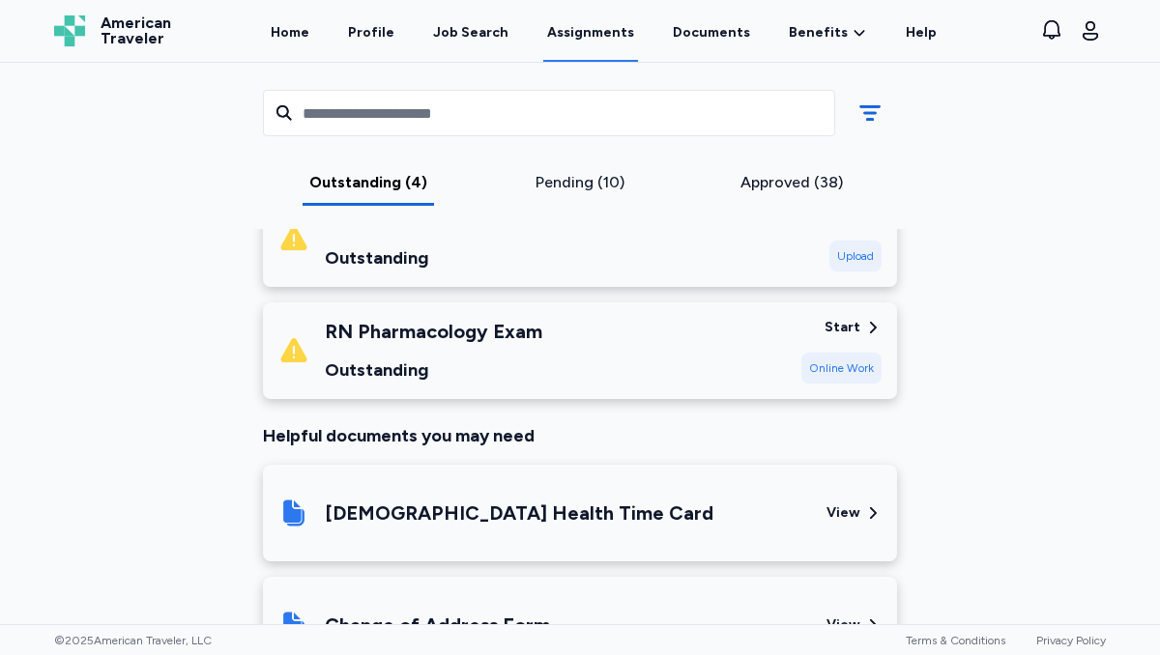
click at [573, 175] on div "Pending (10)" at bounding box center [580, 182] width 196 height 23
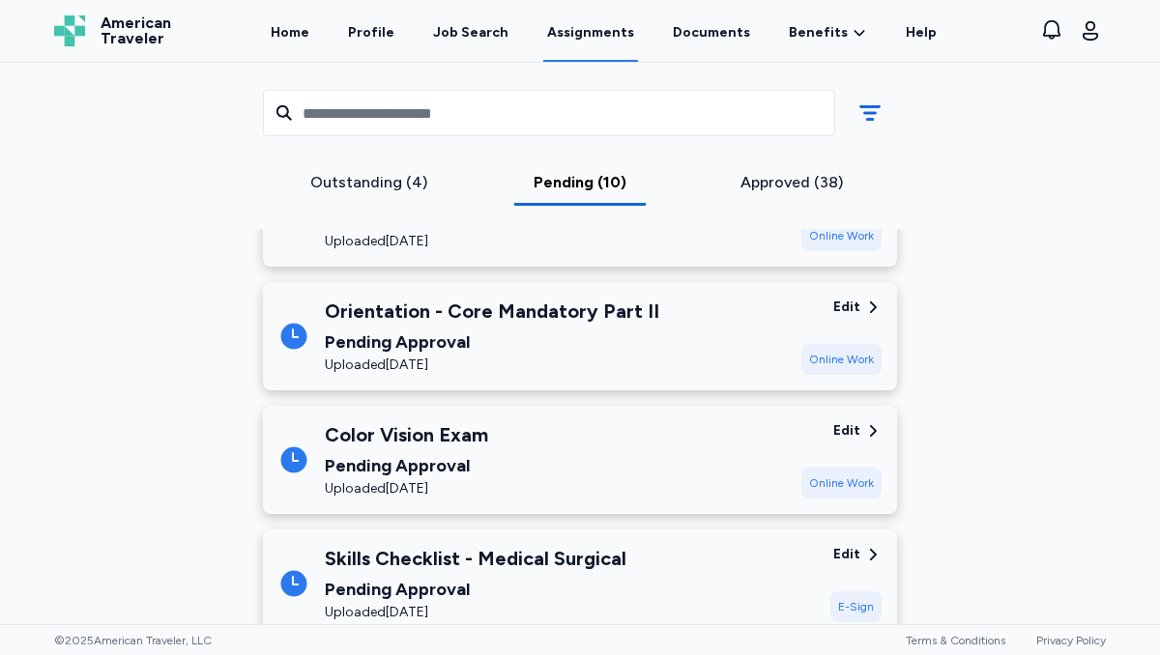
scroll to position [0, 0]
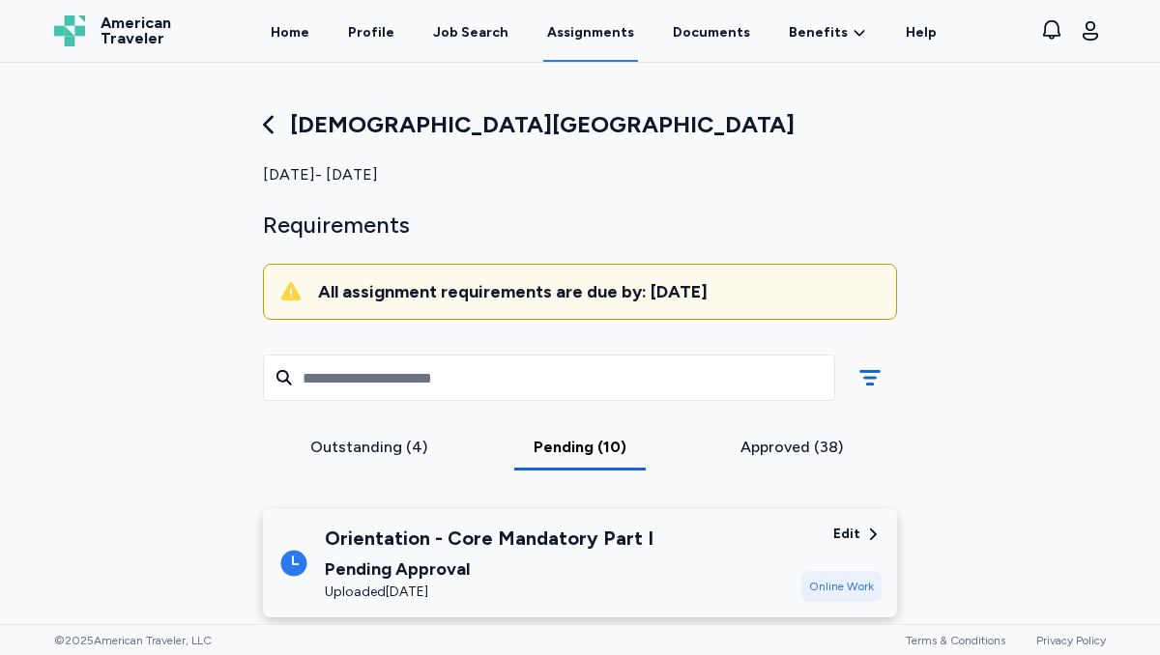
click at [778, 438] on div "Approved (38)" at bounding box center [791, 447] width 196 height 23
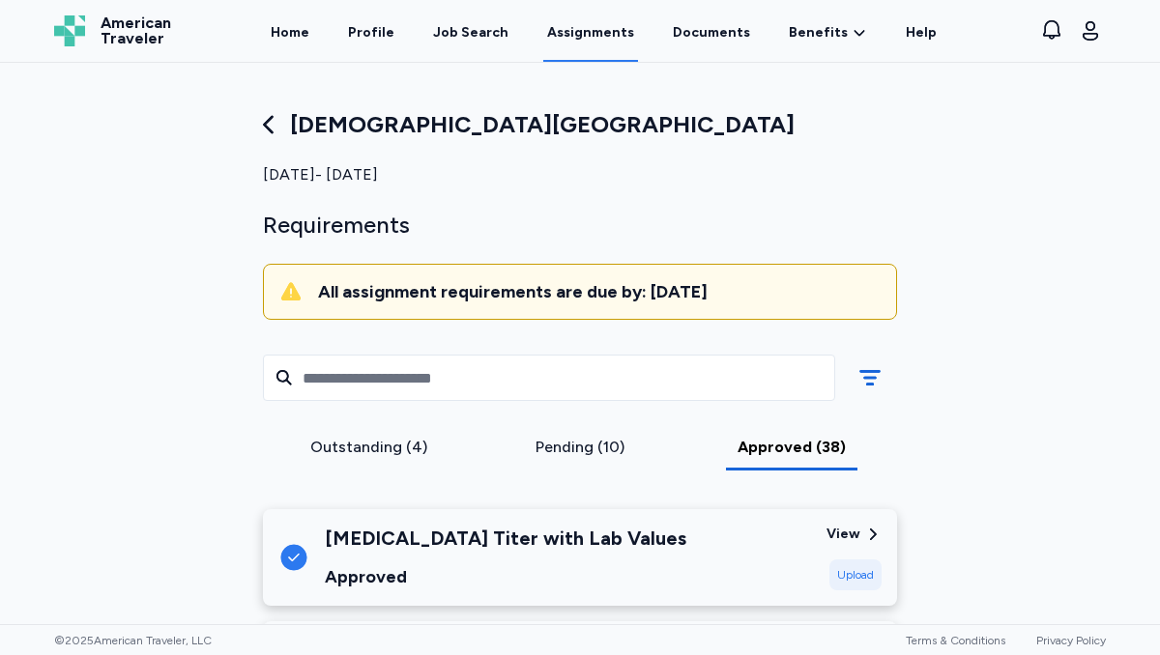
click at [360, 436] on div "Outstanding (4)" at bounding box center [369, 447] width 196 height 23
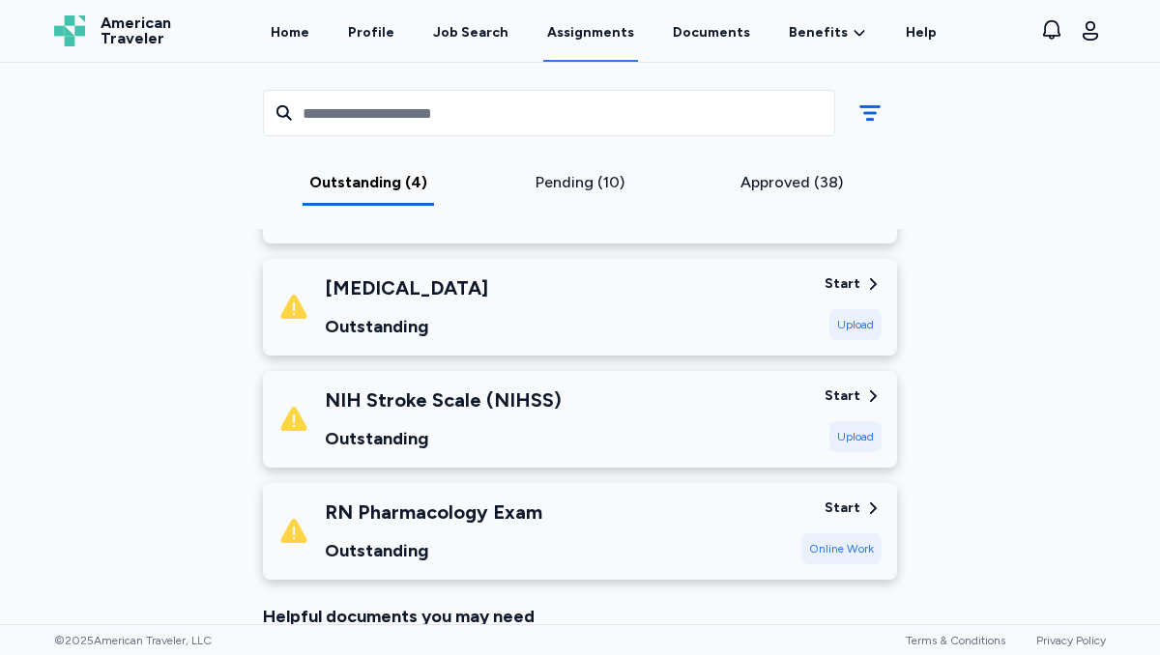
scroll to position [361, 0]
click at [845, 392] on div "Start" at bounding box center [842, 397] width 36 height 19
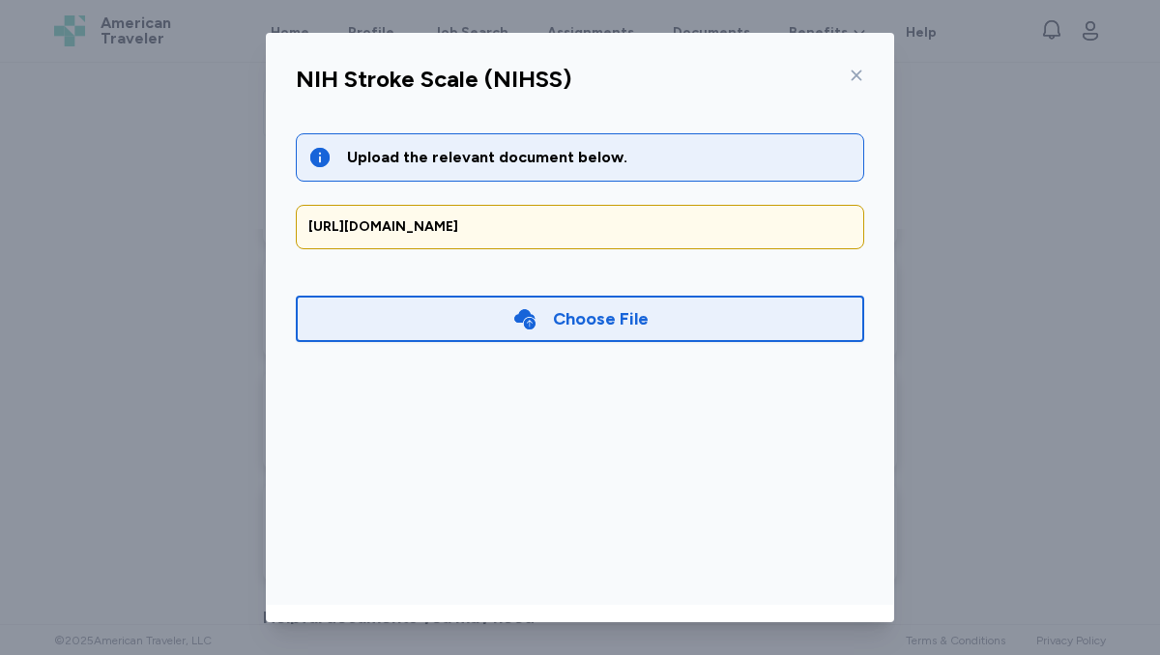
click at [853, 77] on icon at bounding box center [856, 76] width 11 height 11
